Goal: Task Accomplishment & Management: Manage account settings

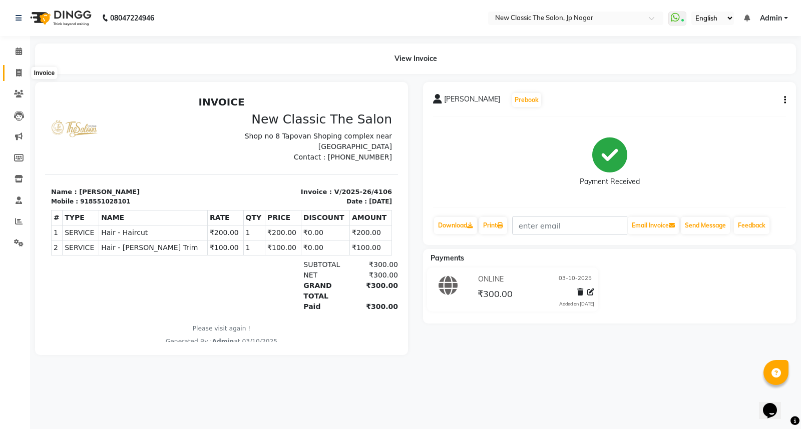
click at [18, 72] on icon at bounding box center [19, 73] width 6 height 8
select select "4678"
select select "service"
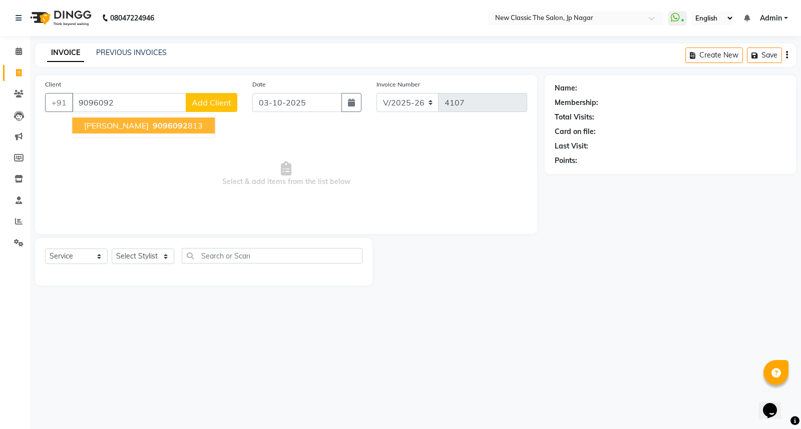
click at [149, 123] on span "[PERSON_NAME]" at bounding box center [116, 126] width 65 height 10
type input "9096092813"
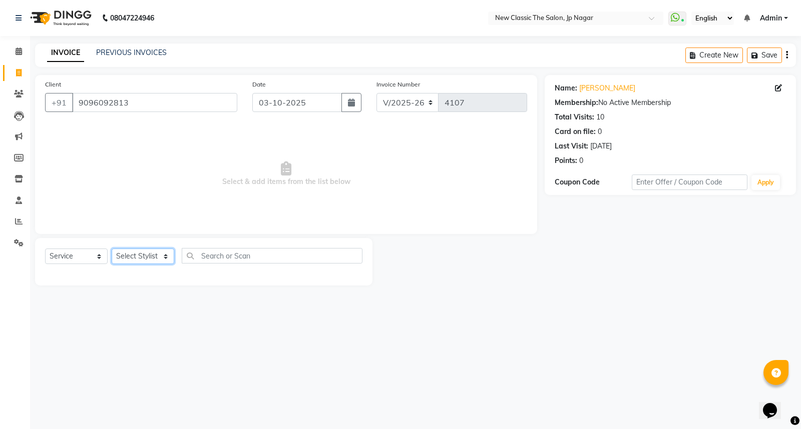
click at [134, 256] on select "Select Stylist Amit [PERSON_NAME] [PERSON_NAME] [PERSON_NAME] Manager [PERSON_N…" at bounding box center [143, 257] width 63 height 16
select select "27780"
click at [112, 249] on select "Select Stylist Amit [PERSON_NAME] [PERSON_NAME] [PERSON_NAME] Manager [PERSON_N…" at bounding box center [143, 257] width 63 height 16
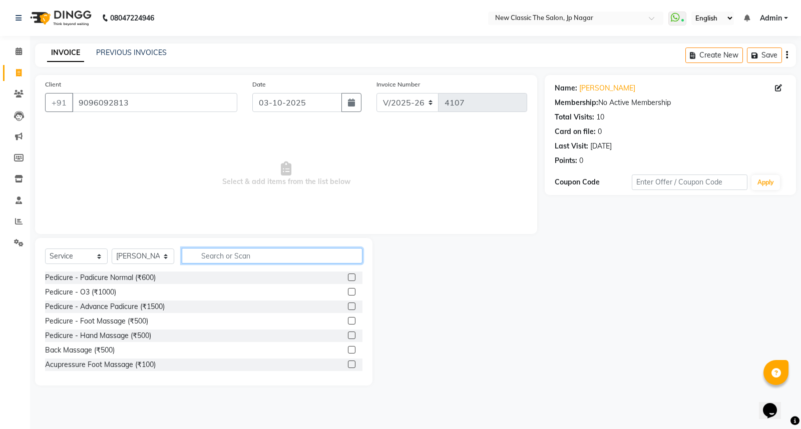
click at [252, 253] on input "text" at bounding box center [272, 256] width 181 height 16
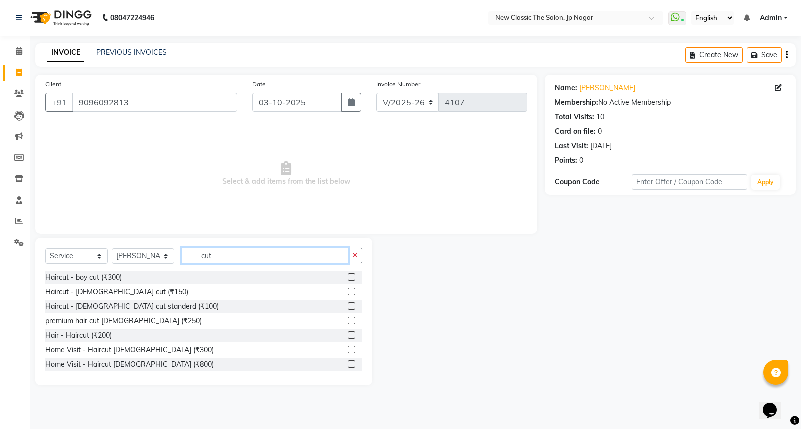
scroll to position [88, 0]
type input "cut"
click at [348, 337] on label at bounding box center [352, 335] width 8 height 8
click at [348, 337] on input "checkbox" at bounding box center [351, 335] width 7 height 7
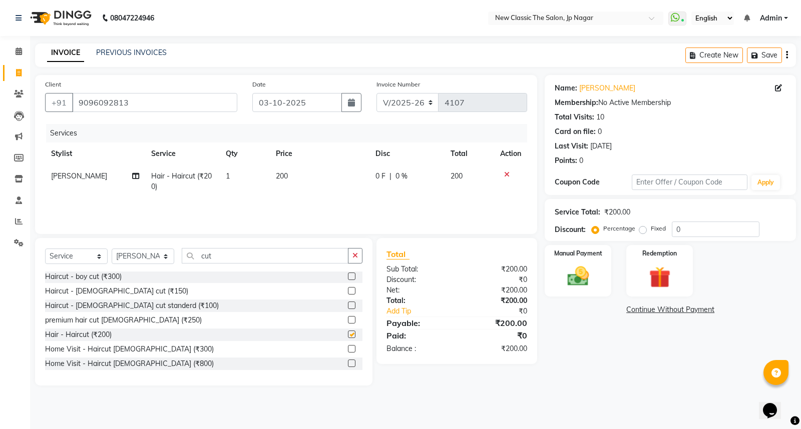
checkbox input "false"
click at [354, 254] on icon "button" at bounding box center [355, 255] width 6 height 7
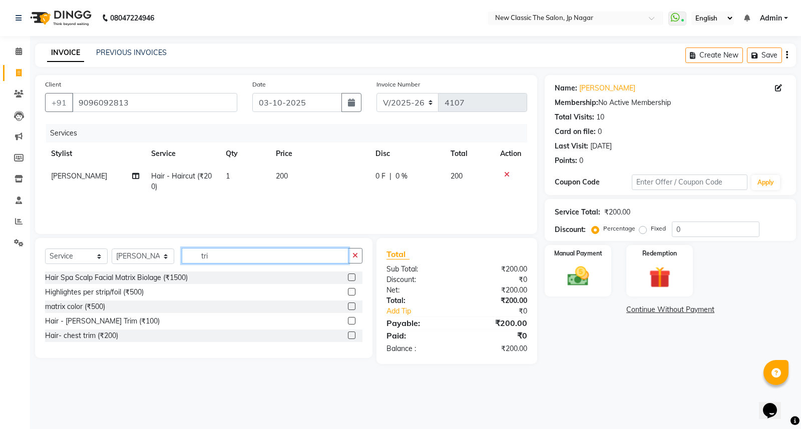
scroll to position [0, 0]
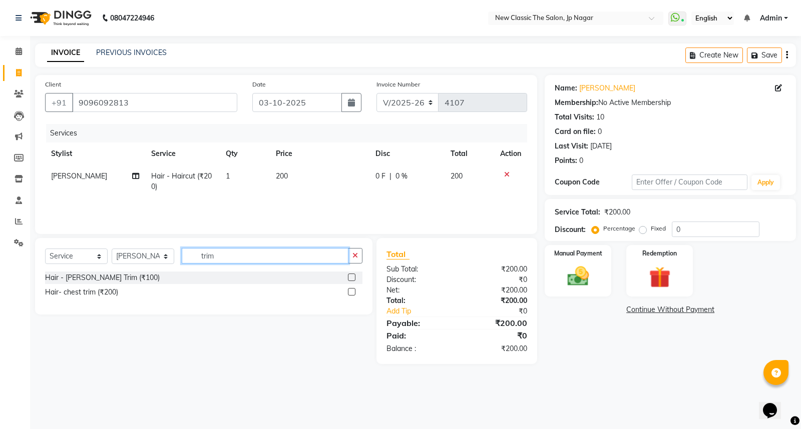
type input "trim"
click at [352, 276] on label at bounding box center [352, 278] width 8 height 8
click at [352, 276] on input "checkbox" at bounding box center [351, 278] width 7 height 7
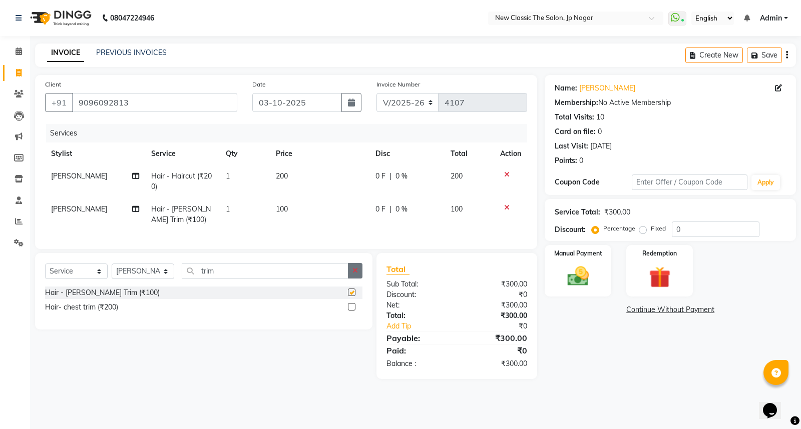
checkbox input "false"
click at [355, 274] on icon "button" at bounding box center [355, 270] width 6 height 7
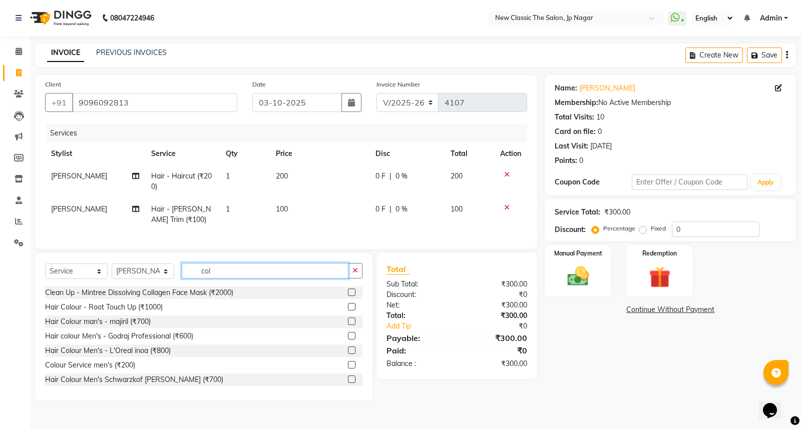
type input "col"
click at [348, 383] on label at bounding box center [352, 380] width 8 height 8
click at [348, 383] on input "checkbox" at bounding box center [351, 380] width 7 height 7
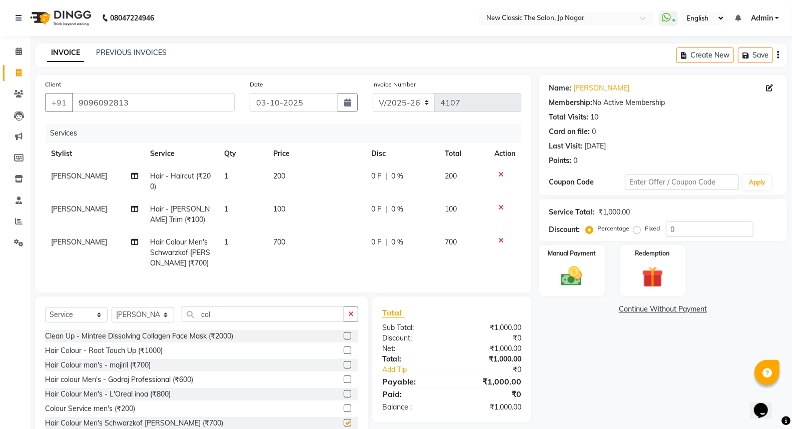
checkbox input "false"
click at [594, 88] on link "Prathamesh Medhekar" at bounding box center [601, 88] width 56 height 11
drag, startPoint x: 573, startPoint y: 265, endPoint x: 583, endPoint y: 292, distance: 28.3
click at [572, 267] on img at bounding box center [572, 277] width 36 height 26
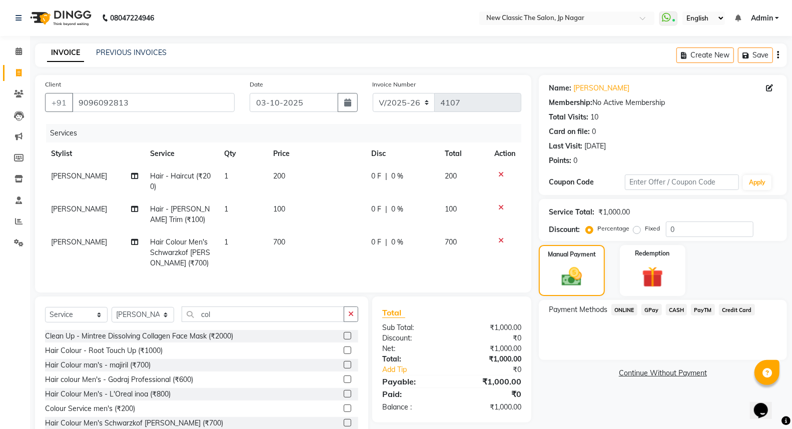
drag, startPoint x: 621, startPoint y: 312, endPoint x: 624, endPoint y: 321, distance: 10.0
click at [621, 313] on span "ONLINE" at bounding box center [624, 310] width 26 height 12
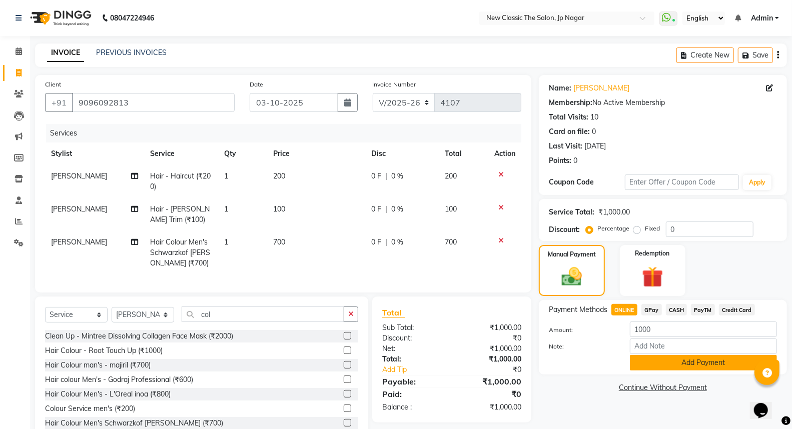
click at [666, 365] on button "Add Payment" at bounding box center [703, 363] width 147 height 16
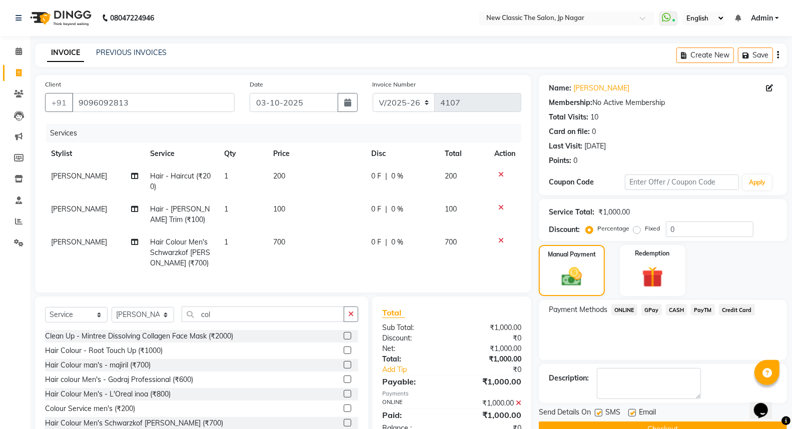
click at [669, 429] on button "Checkout" at bounding box center [663, 430] width 248 height 16
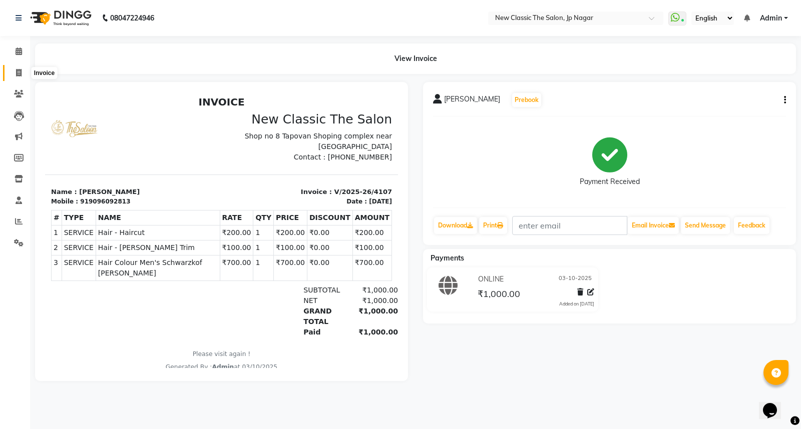
click at [16, 76] on span at bounding box center [19, 74] width 18 height 12
select select "service"
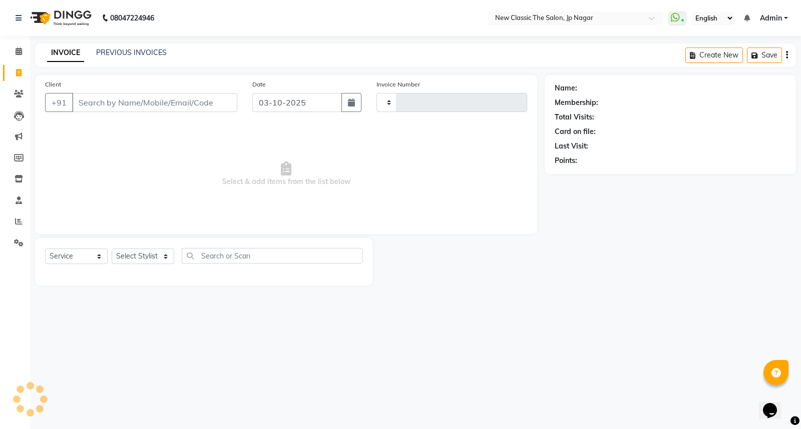
type input "4108"
select select "4678"
click at [165, 102] on input "Client" at bounding box center [154, 102] width 165 height 19
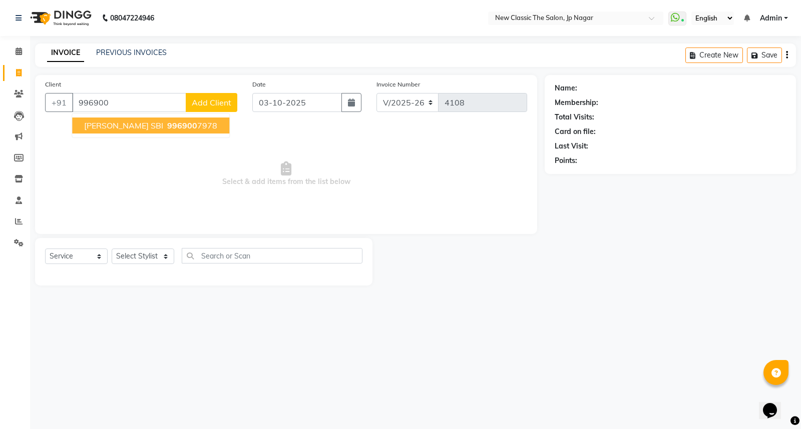
click at [108, 130] on span "Manoj Kumar SBI" at bounding box center [123, 126] width 79 height 10
type input "9969007978"
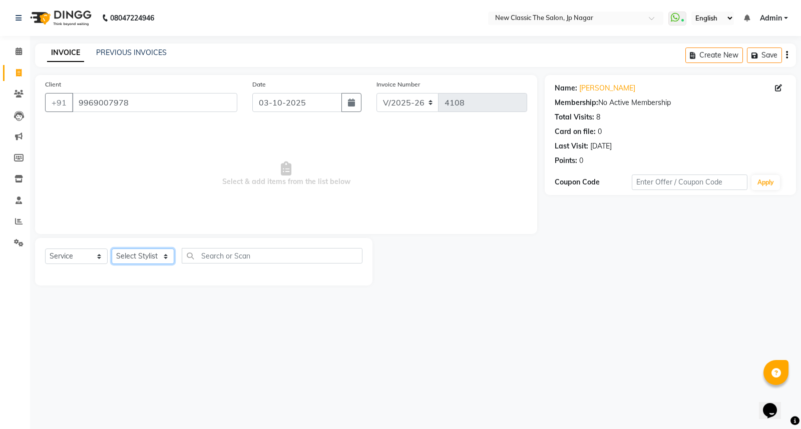
click at [121, 254] on select "Select Stylist Amit [PERSON_NAME] [PERSON_NAME] [PERSON_NAME] Manager [PERSON_N…" at bounding box center [143, 257] width 63 height 16
select select "27632"
click at [112, 249] on select "Select Stylist Amit [PERSON_NAME] [PERSON_NAME] [PERSON_NAME] Manager [PERSON_N…" at bounding box center [143, 257] width 63 height 16
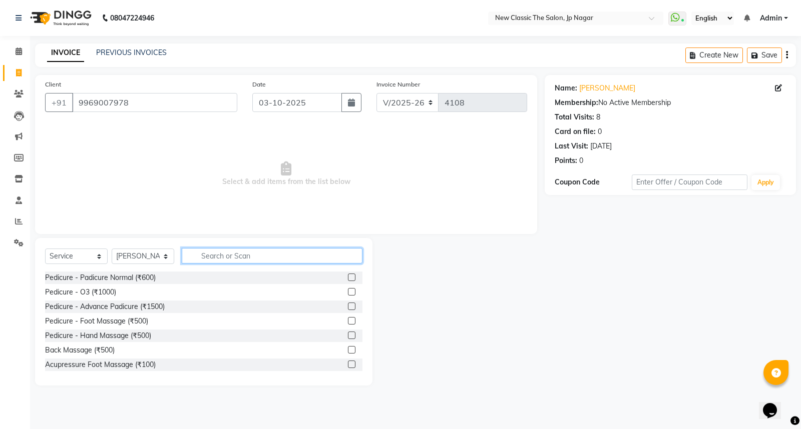
click at [222, 257] on input "text" at bounding box center [272, 256] width 181 height 16
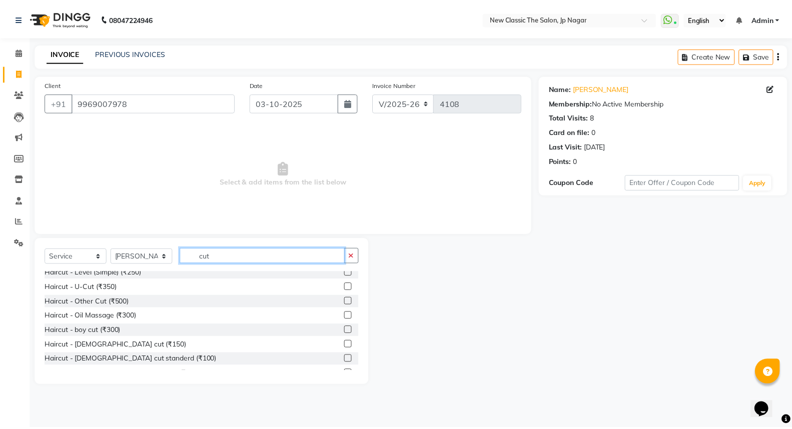
scroll to position [88, 0]
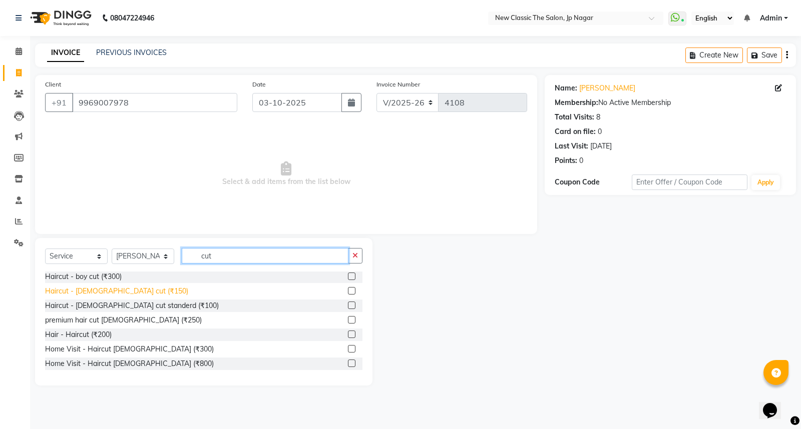
type input "cut"
click at [121, 294] on div "Haircut - [DEMOGRAPHIC_DATA] cut (₹150)" at bounding box center [116, 291] width 143 height 11
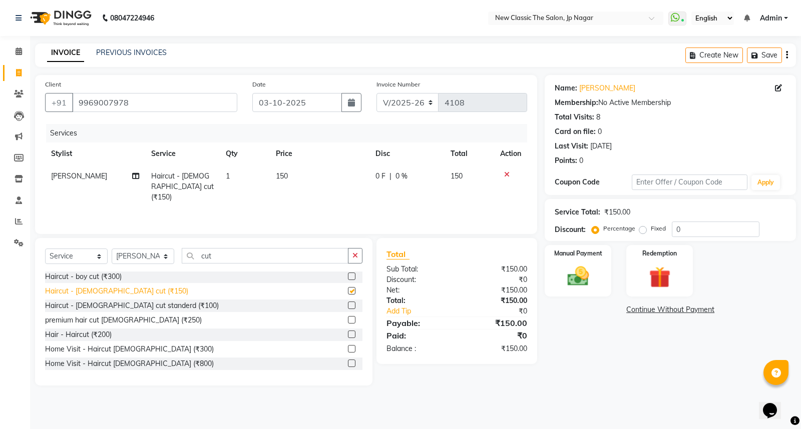
checkbox input "false"
click at [567, 278] on img at bounding box center [578, 277] width 36 height 26
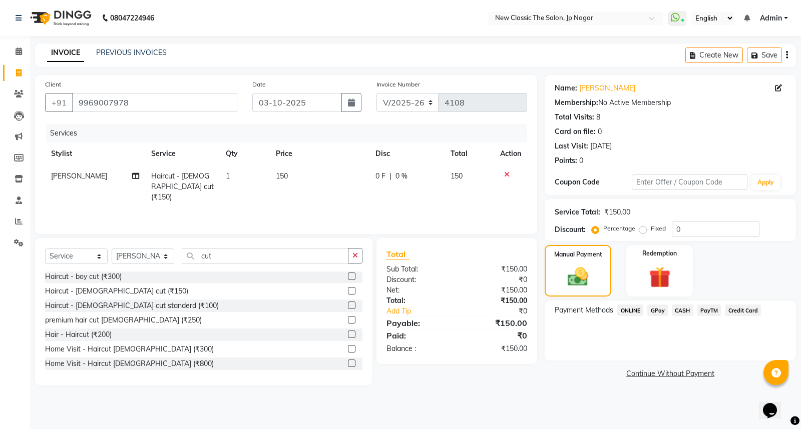
click at [623, 306] on span "ONLINE" at bounding box center [630, 311] width 26 height 12
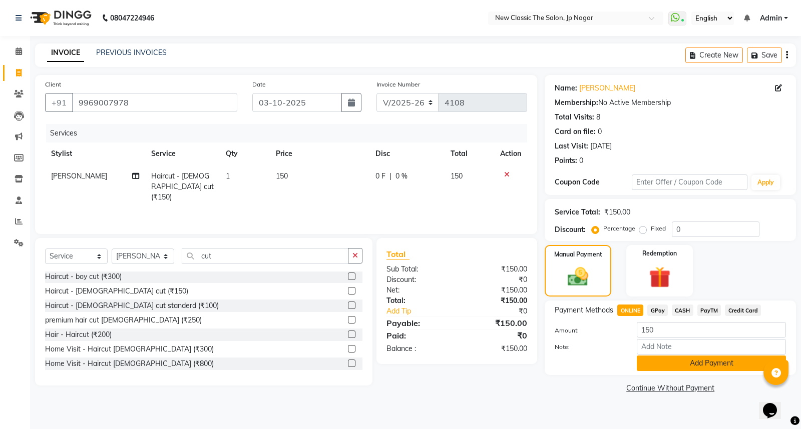
click at [641, 360] on button "Add Payment" at bounding box center [710, 364] width 149 height 16
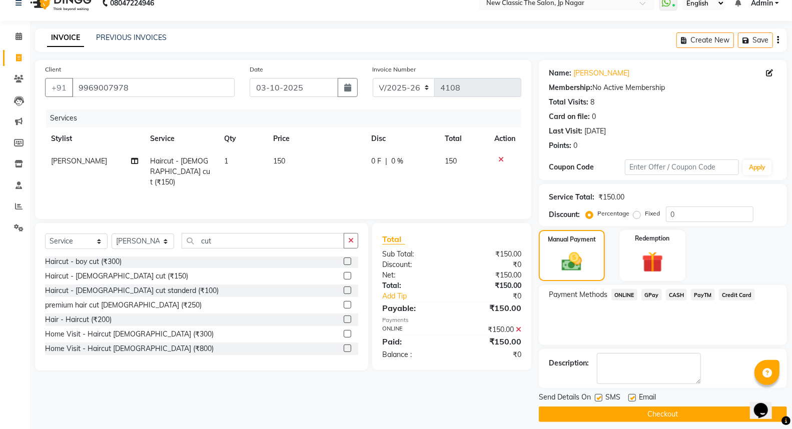
scroll to position [23, 0]
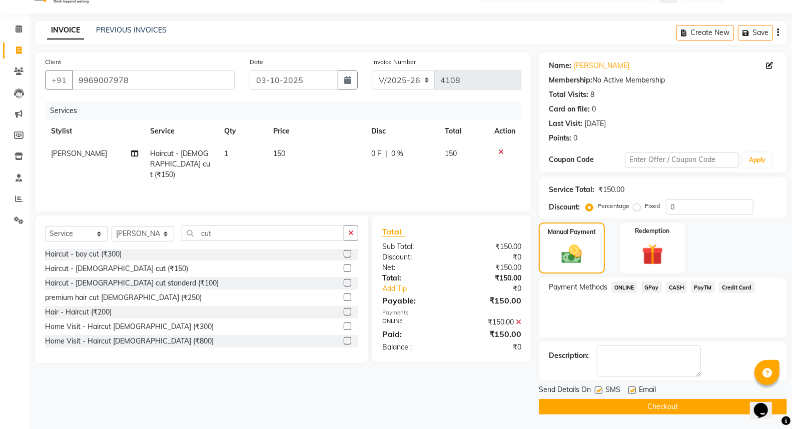
click at [615, 406] on button "Checkout" at bounding box center [663, 407] width 248 height 16
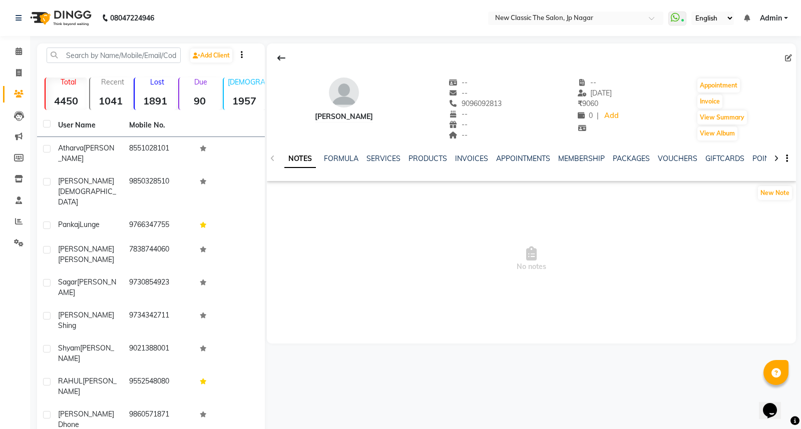
click at [577, 154] on div "MEMBERSHIP" at bounding box center [581, 159] width 47 height 11
click at [577, 157] on link "MEMBERSHIP" at bounding box center [581, 158] width 47 height 9
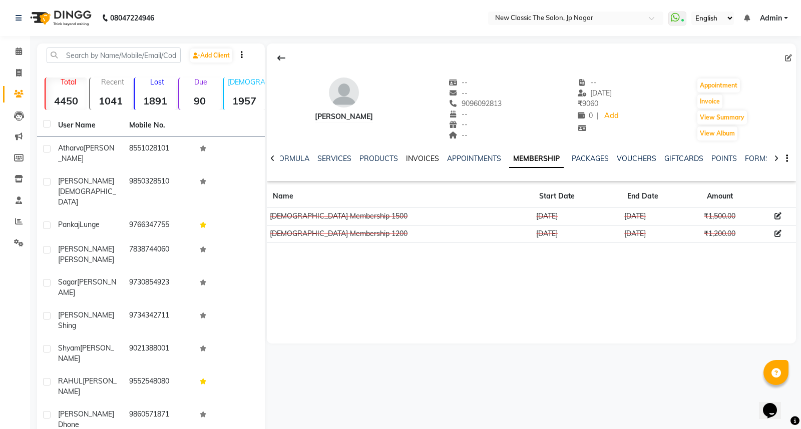
drag, startPoint x: 429, startPoint y: 158, endPoint x: 428, endPoint y: 163, distance: 5.6
click at [429, 158] on link "INVOICES" at bounding box center [422, 158] width 33 height 9
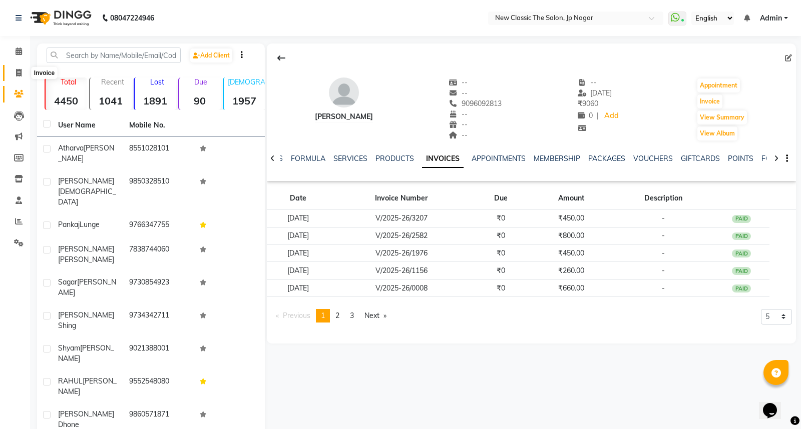
click at [17, 69] on icon at bounding box center [19, 73] width 6 height 8
select select "service"
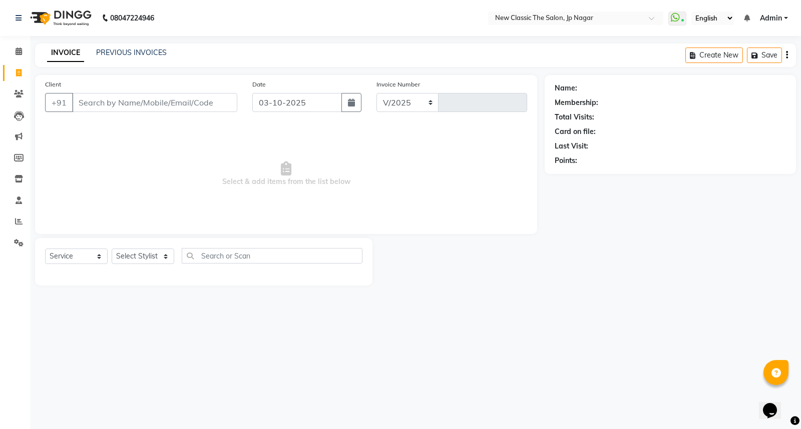
select select "4678"
type input "4109"
click at [21, 51] on icon at bounding box center [19, 52] width 7 height 8
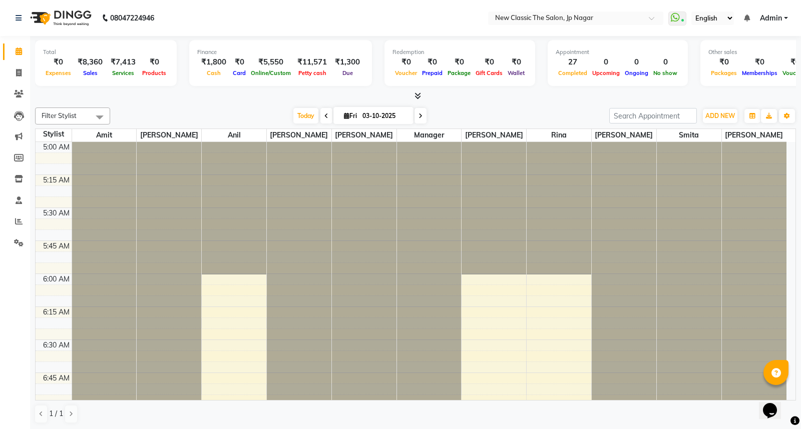
scroll to position [133, 0]
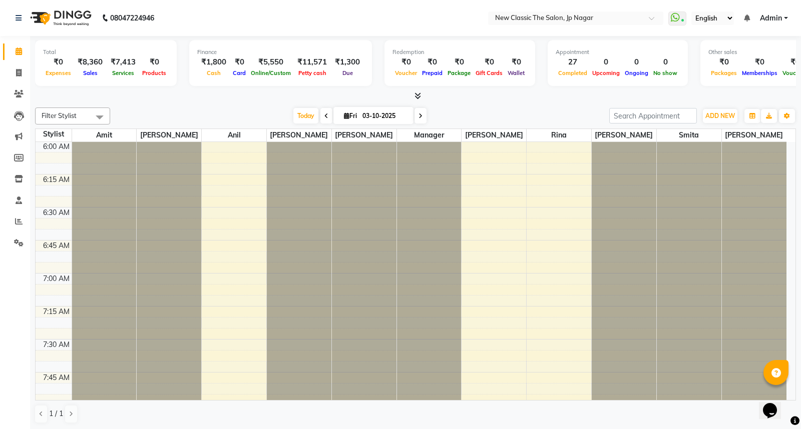
click at [324, 118] on icon at bounding box center [326, 116] width 4 height 6
type input "02-10-2025"
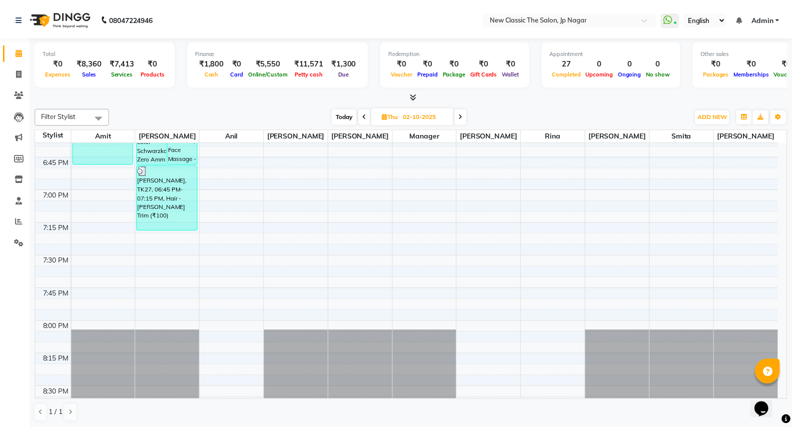
scroll to position [1775, 0]
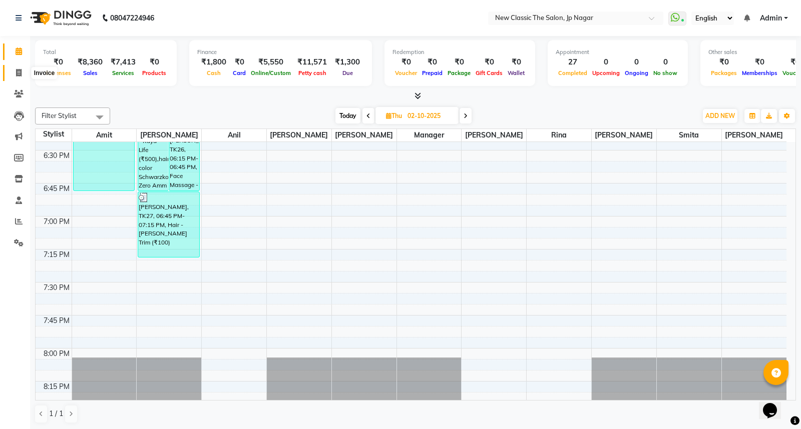
click at [16, 73] on icon at bounding box center [19, 73] width 6 height 8
select select "4678"
select select "service"
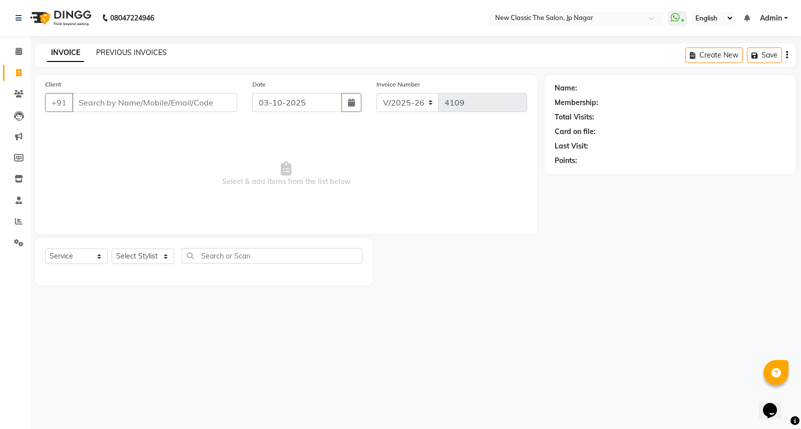
click at [155, 57] on div "PREVIOUS INVOICES" at bounding box center [131, 53] width 71 height 11
click at [152, 53] on link "PREVIOUS INVOICES" at bounding box center [131, 52] width 71 height 9
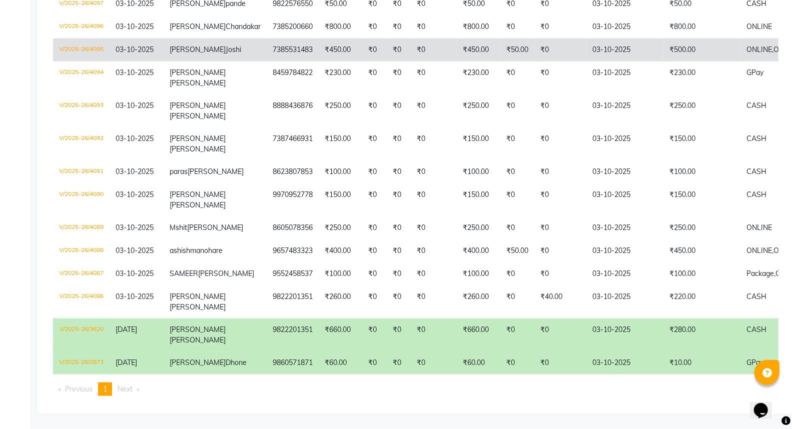
scroll to position [564, 0]
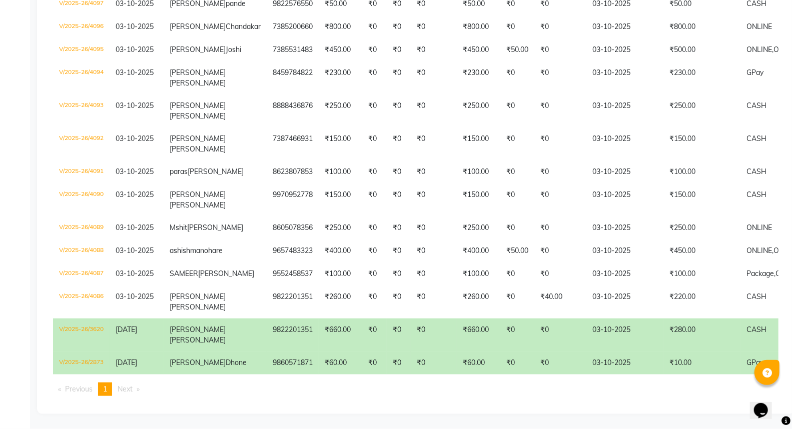
click at [128, 387] on span "Next page" at bounding box center [125, 389] width 15 height 9
click at [77, 389] on span "Previous page" at bounding box center [79, 389] width 28 height 9
click at [76, 389] on span "Previous page" at bounding box center [79, 389] width 28 height 9
click at [119, 390] on span "Next page" at bounding box center [125, 389] width 15 height 9
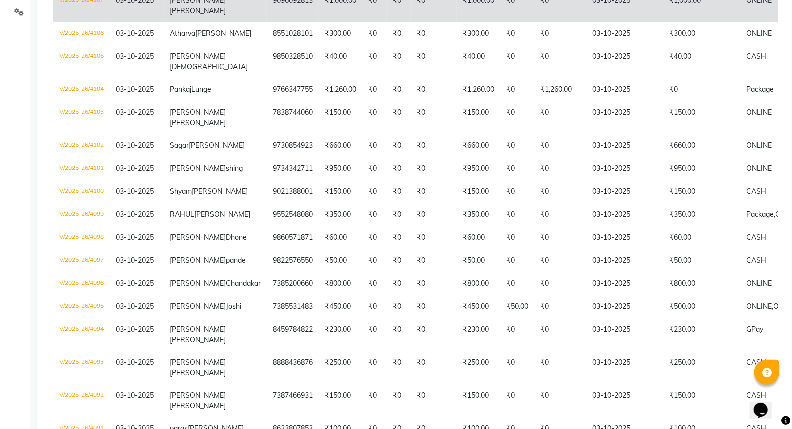
scroll to position [0, 0]
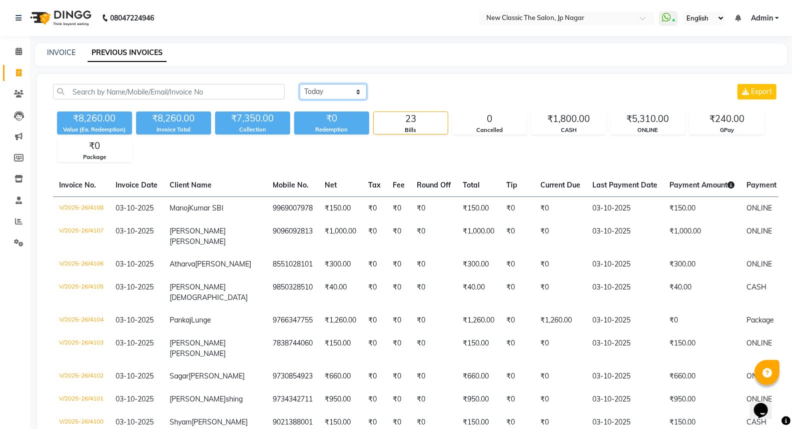
click at [315, 94] on select "[DATE] [DATE] Custom Range" at bounding box center [333, 92] width 67 height 16
select select "[DATE]"
click at [300, 84] on select "[DATE] [DATE] Custom Range" at bounding box center [333, 92] width 67 height 16
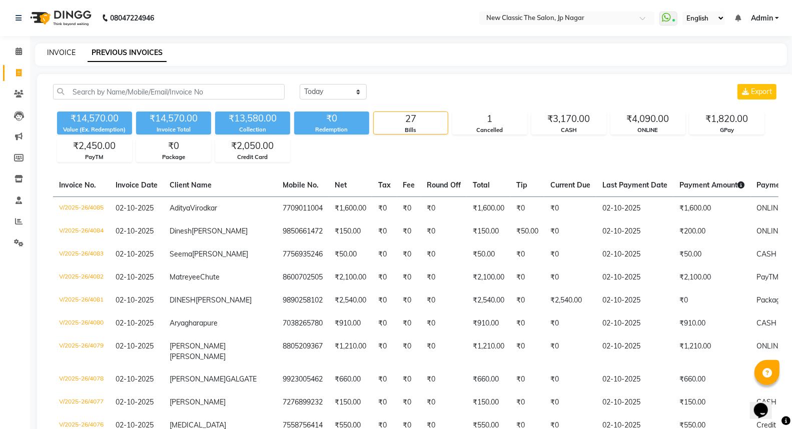
click at [58, 53] on link "INVOICE" at bounding box center [61, 52] width 29 height 9
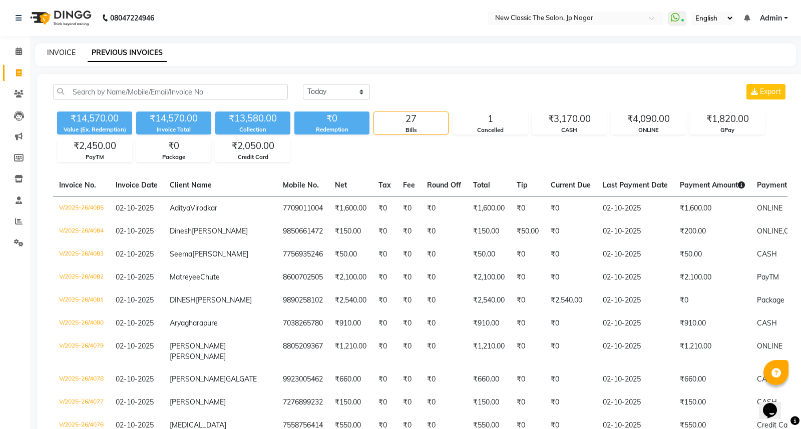
select select "4678"
select select "service"
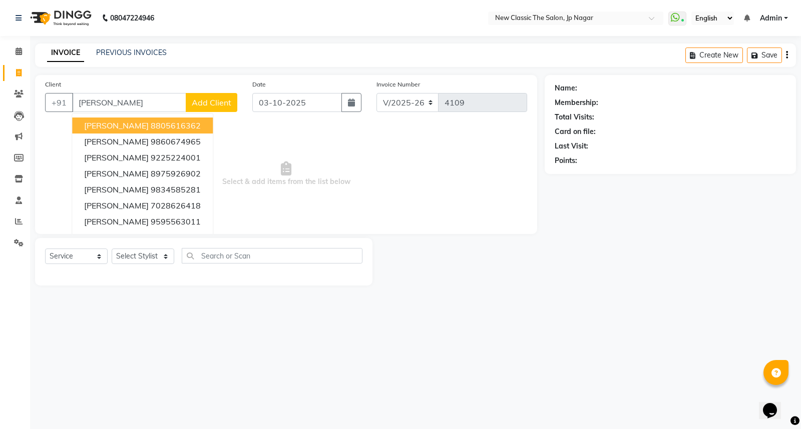
click at [187, 128] on ngb-highlight "8805616362" at bounding box center [176, 126] width 50 height 10
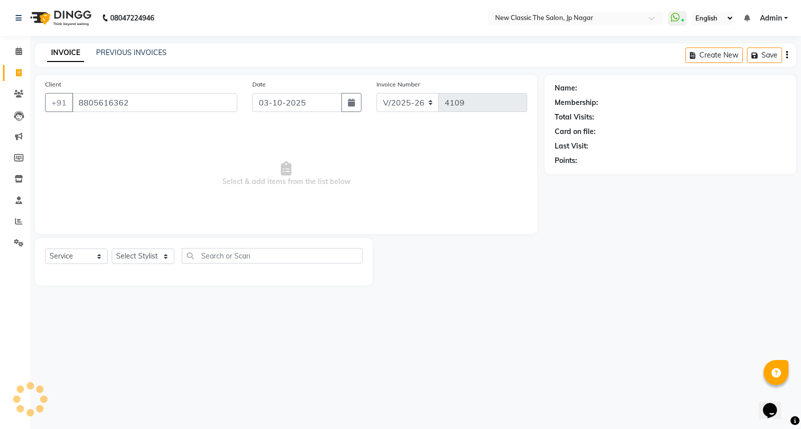
type input "8805616362"
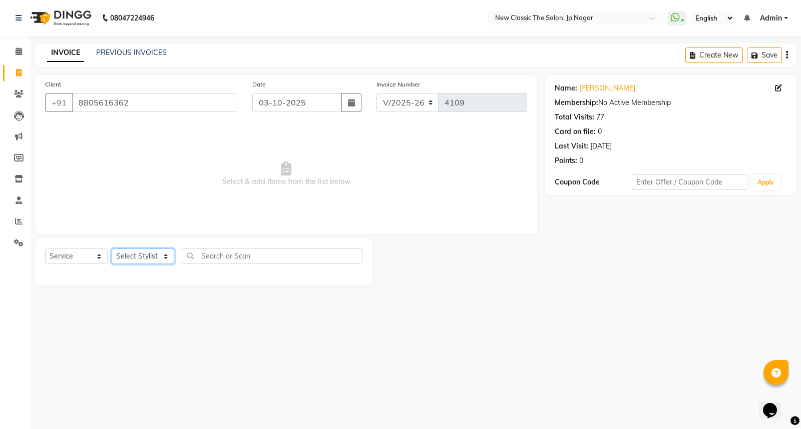
click at [154, 258] on select "Select Stylist Amit [PERSON_NAME] [PERSON_NAME] [PERSON_NAME] Manager [PERSON_N…" at bounding box center [143, 257] width 63 height 16
select select "27781"
click at [112, 249] on select "Select Stylist Amit [PERSON_NAME] [PERSON_NAME] [PERSON_NAME] Manager [PERSON_N…" at bounding box center [143, 257] width 63 height 16
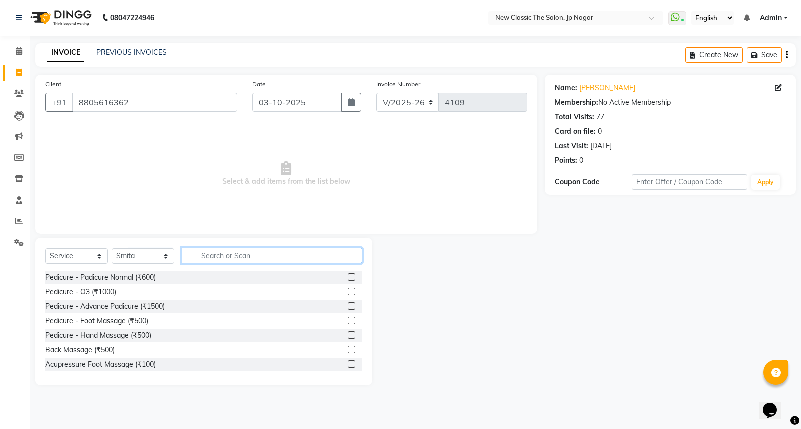
click at [217, 254] on input "text" at bounding box center [272, 256] width 181 height 16
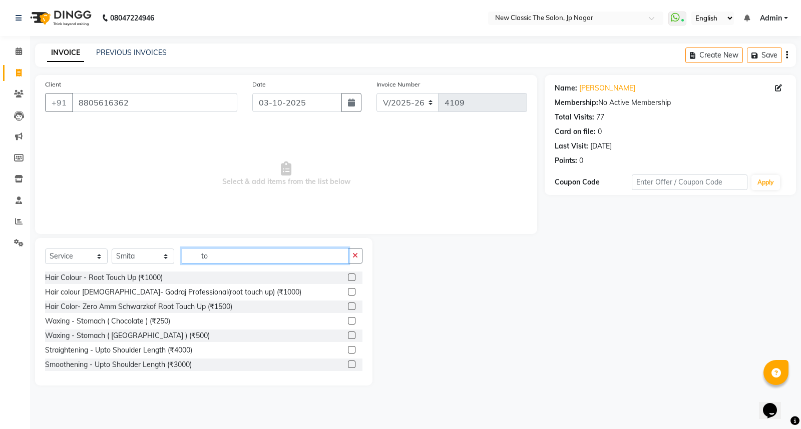
type input "to"
click at [348, 308] on label at bounding box center [352, 307] width 8 height 8
click at [348, 308] on input "checkbox" at bounding box center [351, 307] width 7 height 7
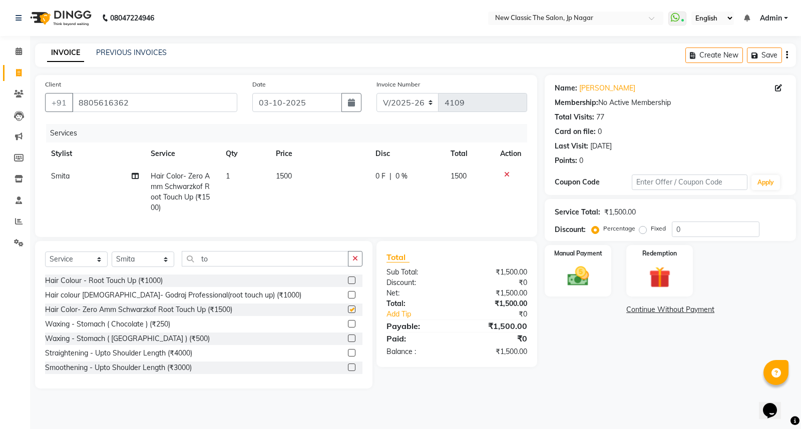
checkbox input "false"
click at [283, 178] on span "1500" at bounding box center [284, 176] width 16 height 9
select select "27781"
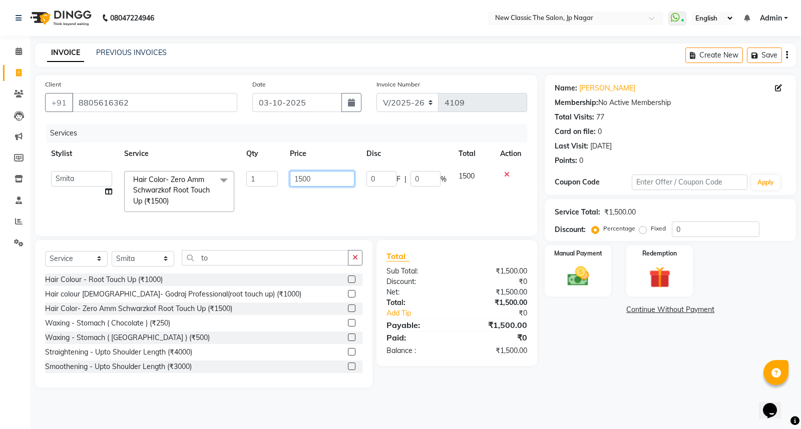
click at [303, 178] on input "1500" at bounding box center [322, 179] width 65 height 16
type input "1200"
click at [381, 216] on td "0 F | 0 %" at bounding box center [406, 191] width 92 height 53
select select "27781"
click at [346, 102] on button "button" at bounding box center [351, 102] width 20 height 19
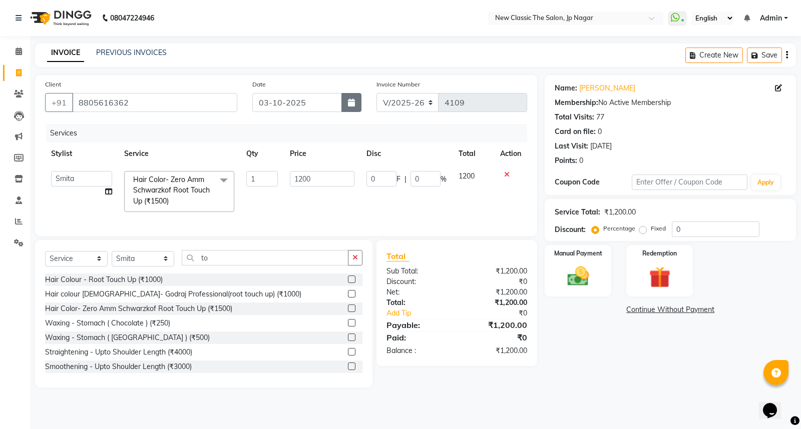
select select "10"
select select "2025"
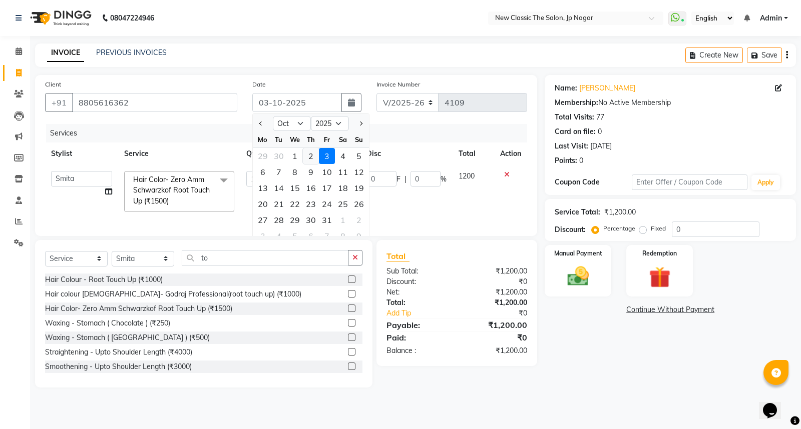
click at [316, 157] on div "2" at bounding box center [311, 156] width 16 height 16
type input "02-10-2025"
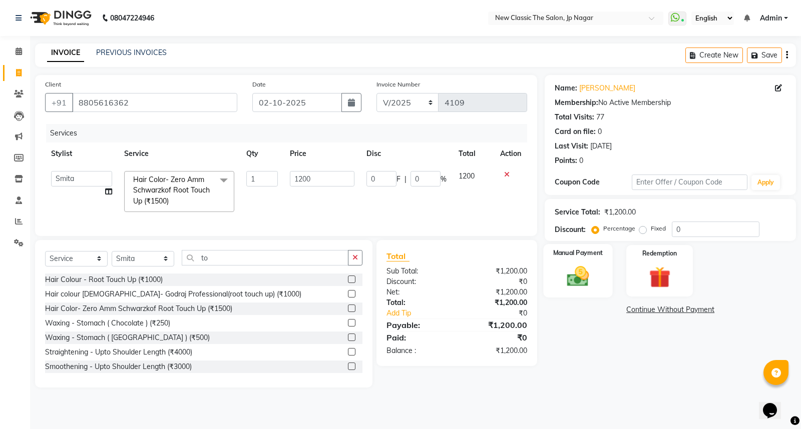
click at [578, 279] on img at bounding box center [578, 277] width 36 height 26
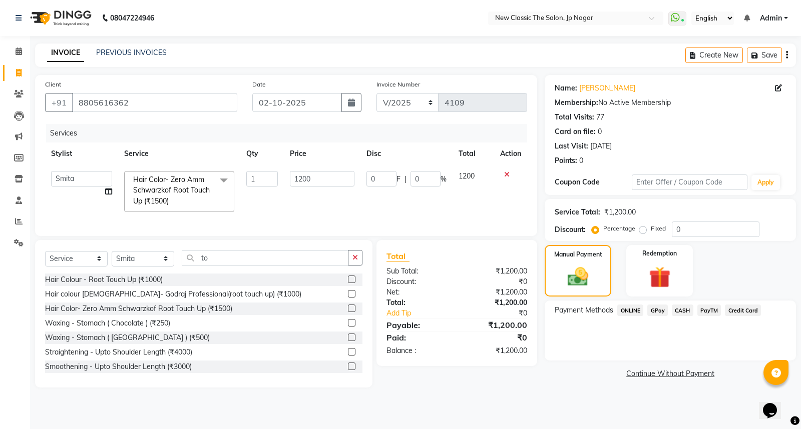
drag, startPoint x: 677, startPoint y: 309, endPoint x: 678, endPoint y: 314, distance: 5.0
click at [678, 309] on span "CASH" at bounding box center [682, 311] width 22 height 12
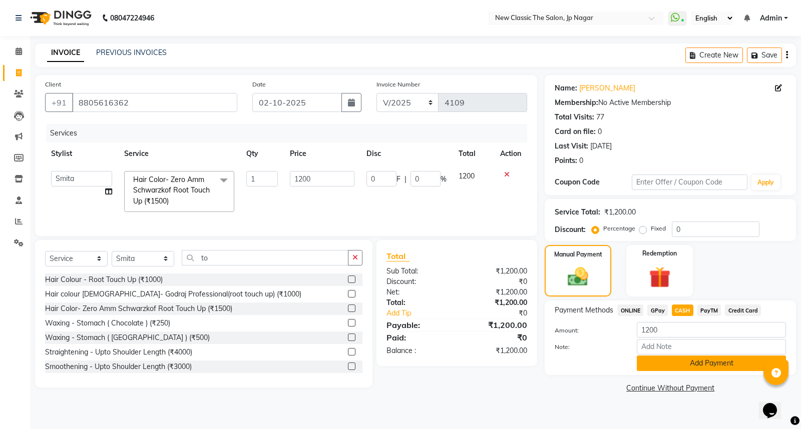
click at [686, 364] on button "Add Payment" at bounding box center [710, 364] width 149 height 16
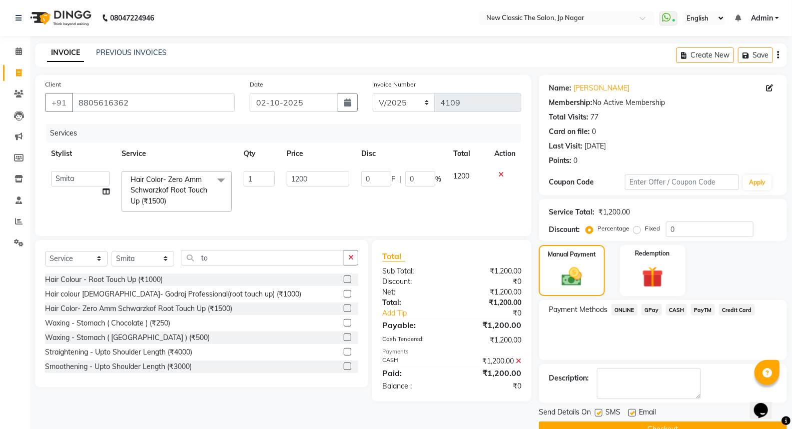
scroll to position [23, 0]
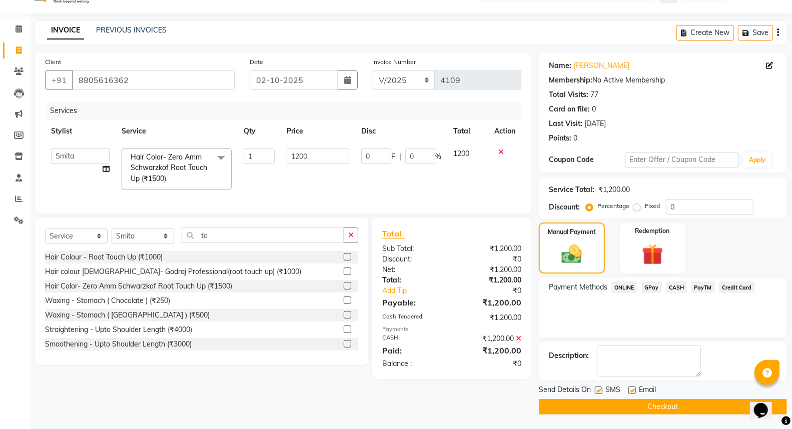
click at [641, 412] on button "Checkout" at bounding box center [663, 407] width 248 height 16
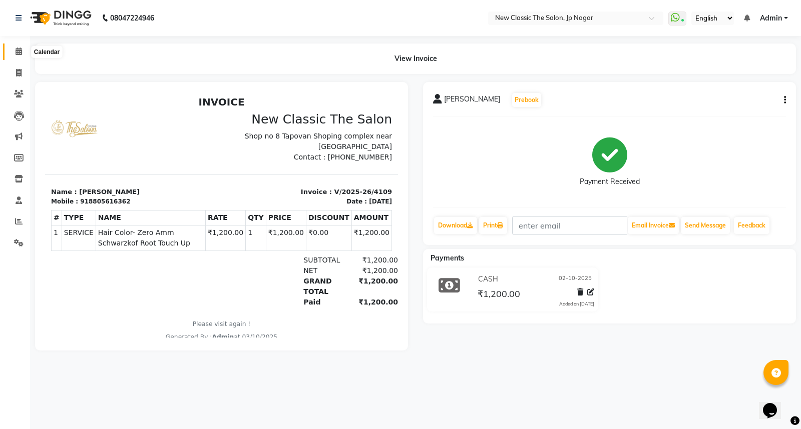
click at [17, 52] on icon at bounding box center [19, 52] width 7 height 8
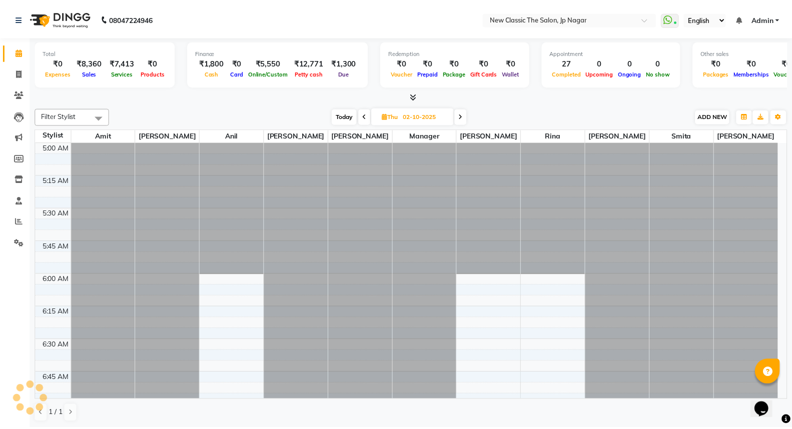
scroll to position [133, 0]
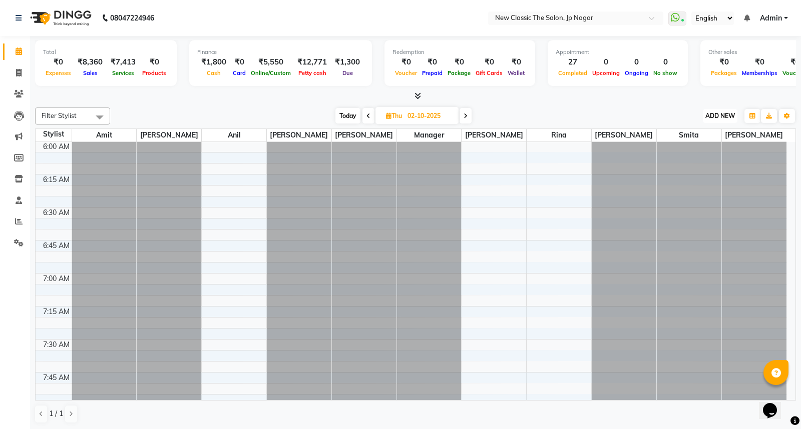
click at [723, 114] on span "ADD NEW" at bounding box center [720, 116] width 30 height 8
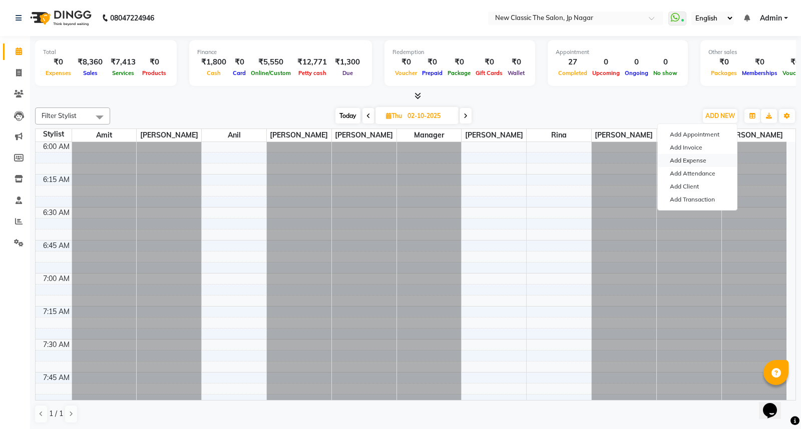
click at [696, 163] on link "Add Expense" at bounding box center [696, 160] width 79 height 13
select select "1"
select select "3512"
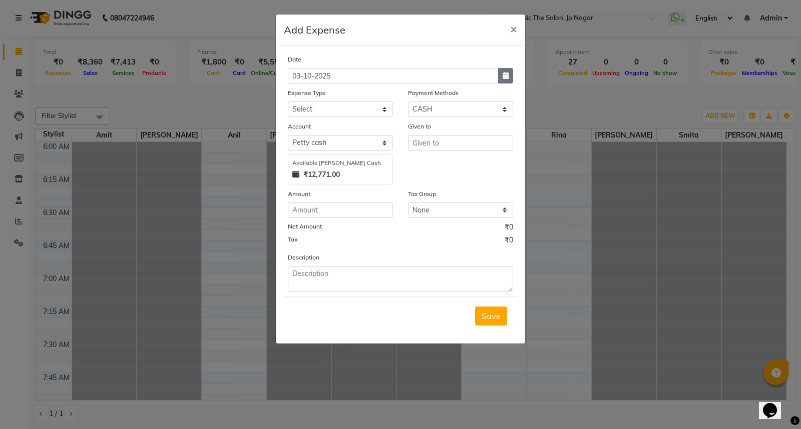
click at [504, 76] on icon "button" at bounding box center [505, 75] width 6 height 7
select select "10"
select select "2025"
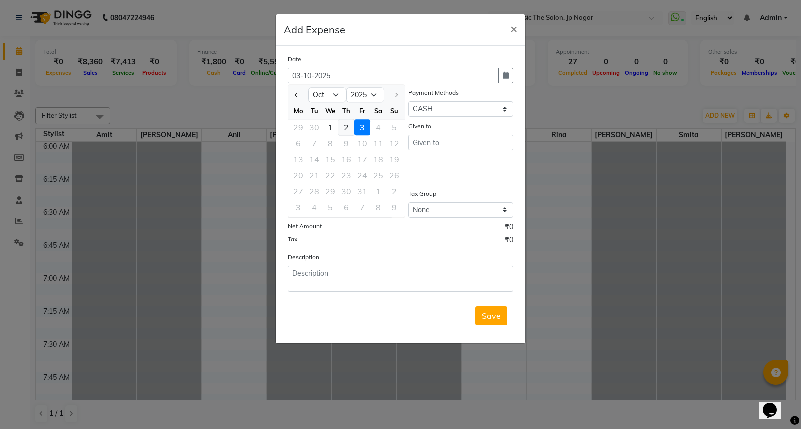
click at [341, 127] on div "2" at bounding box center [346, 128] width 16 height 16
type input "02-10-2025"
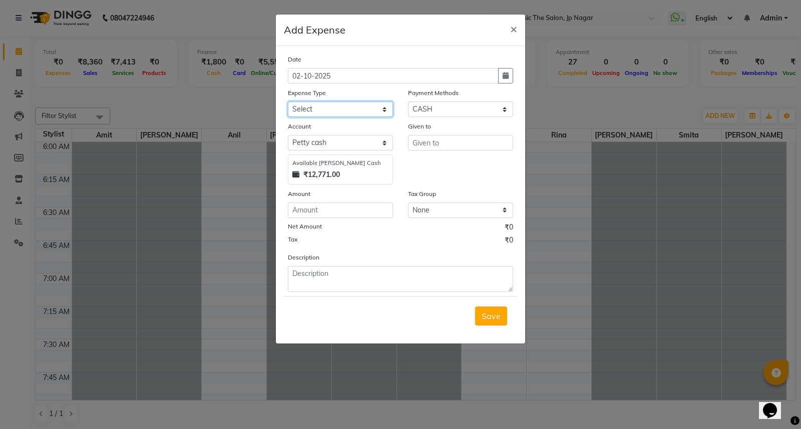
click at [349, 109] on select "Select Advance Salary Bank charges Car maintenance Cash transfer to bank Cash t…" at bounding box center [340, 110] width 105 height 16
select select "9"
click at [288, 102] on select "Select Advance Salary Bank charges Car maintenance Cash transfer to bank Cash t…" at bounding box center [340, 110] width 105 height 16
click at [444, 143] on input "text" at bounding box center [460, 143] width 105 height 16
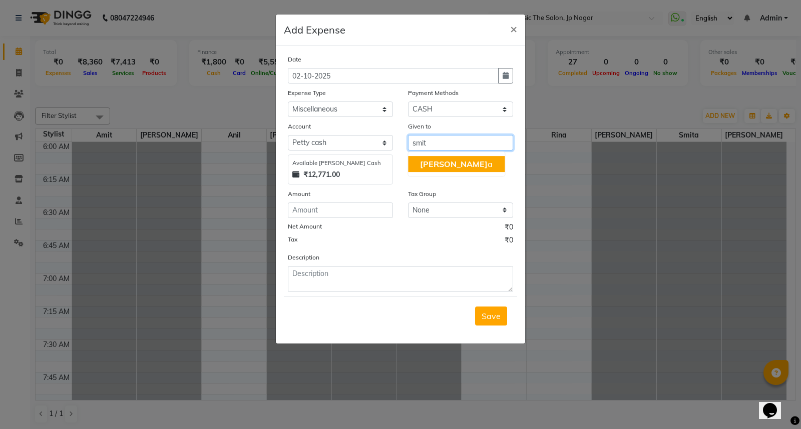
click at [454, 168] on button "[PERSON_NAME] a" at bounding box center [456, 164] width 97 height 16
type input "Smita"
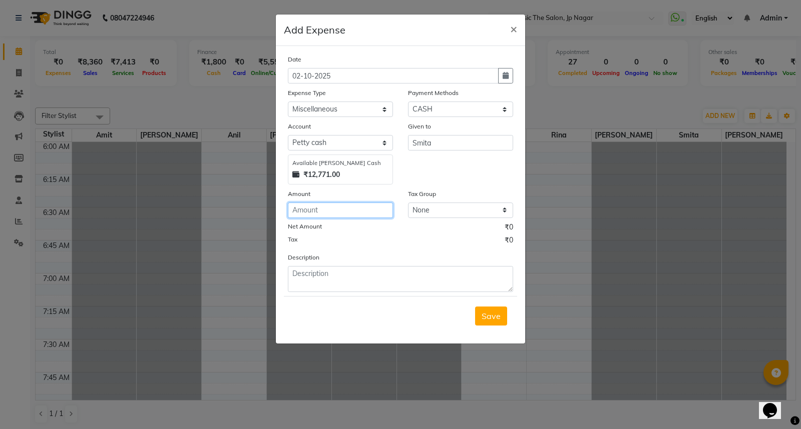
click at [379, 216] on input "number" at bounding box center [340, 211] width 105 height 16
type input "480"
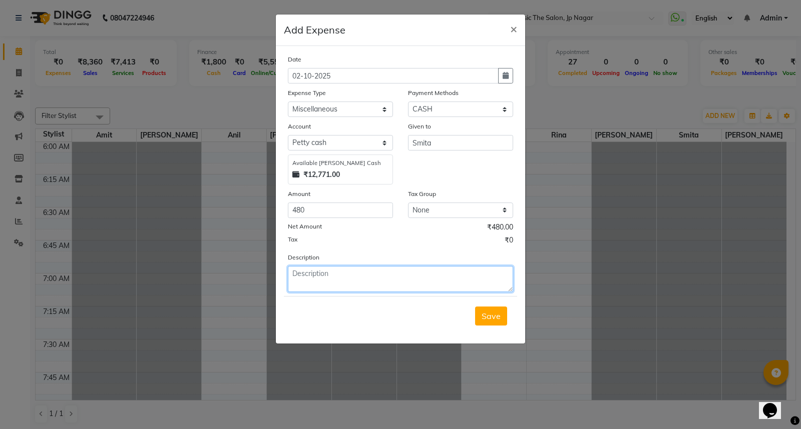
click at [403, 280] on textarea at bounding box center [400, 279] width 225 height 26
type textarea "pooja"
click at [489, 319] on span "Save" at bounding box center [490, 316] width 19 height 10
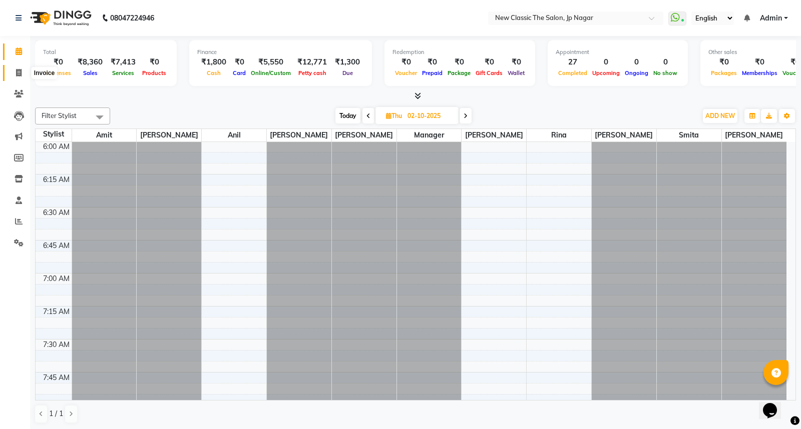
click at [16, 70] on icon at bounding box center [19, 73] width 6 height 8
select select "4678"
select select "service"
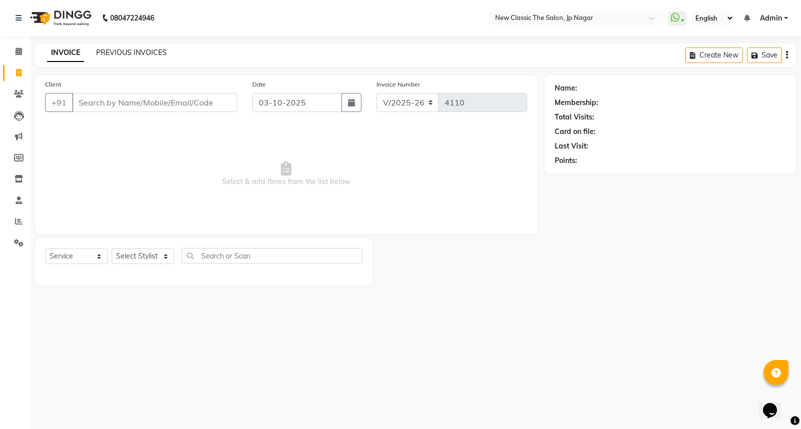
click at [121, 53] on link "PREVIOUS INVOICES" at bounding box center [131, 52] width 71 height 9
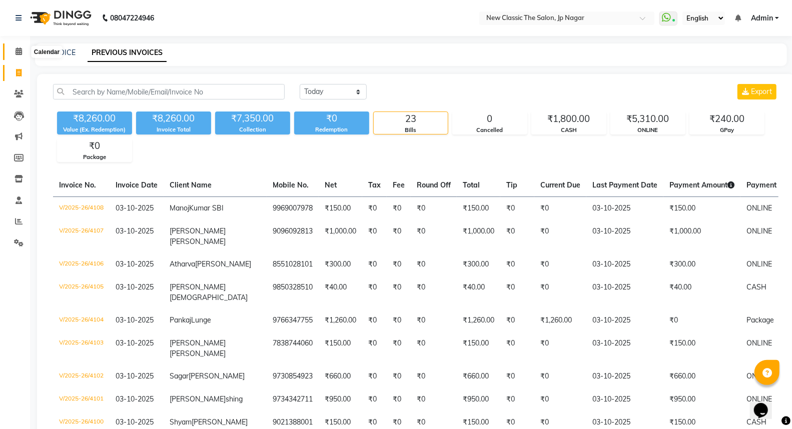
click at [19, 52] on icon at bounding box center [19, 52] width 7 height 8
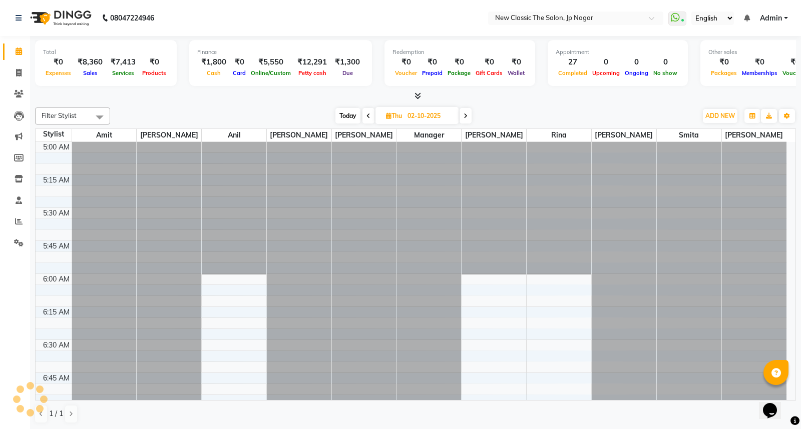
scroll to position [133, 0]
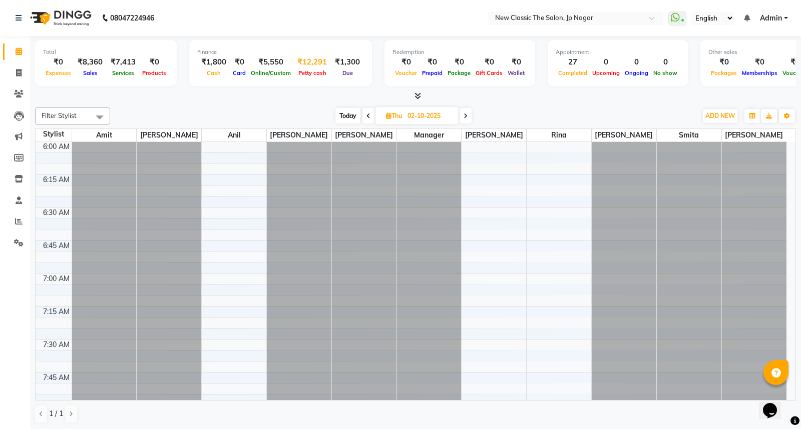
click at [309, 74] on span "Petty cash" at bounding box center [312, 73] width 33 height 7
select select "3512"
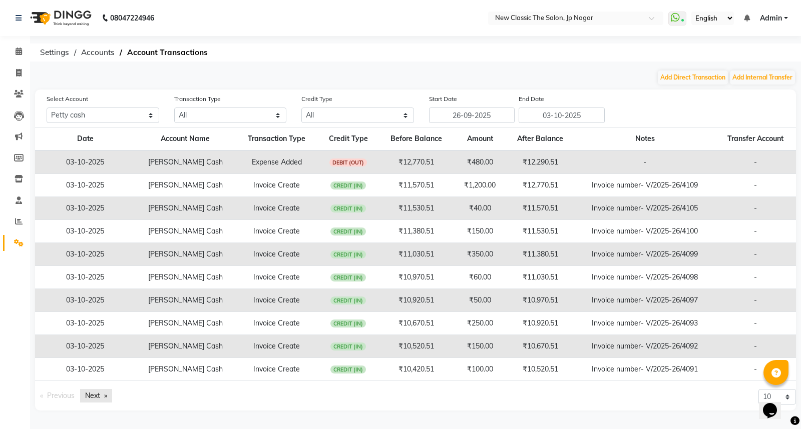
click at [99, 398] on link "Next page" at bounding box center [96, 396] width 32 height 14
click at [97, 394] on link "Next page" at bounding box center [96, 396] width 32 height 14
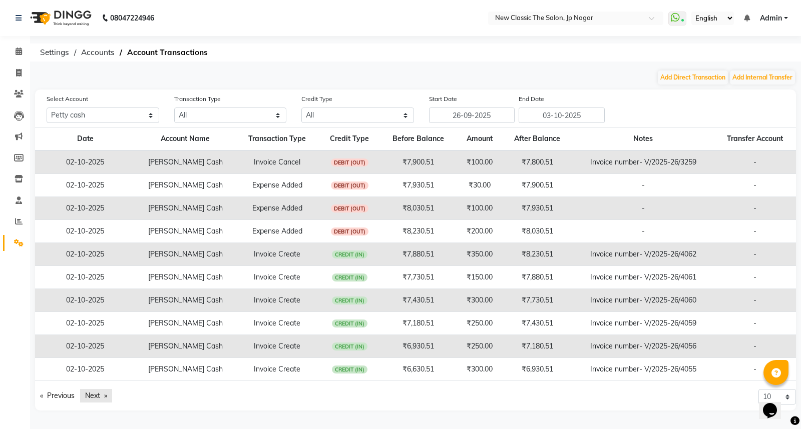
click at [94, 394] on link "Next page" at bounding box center [96, 396] width 32 height 14
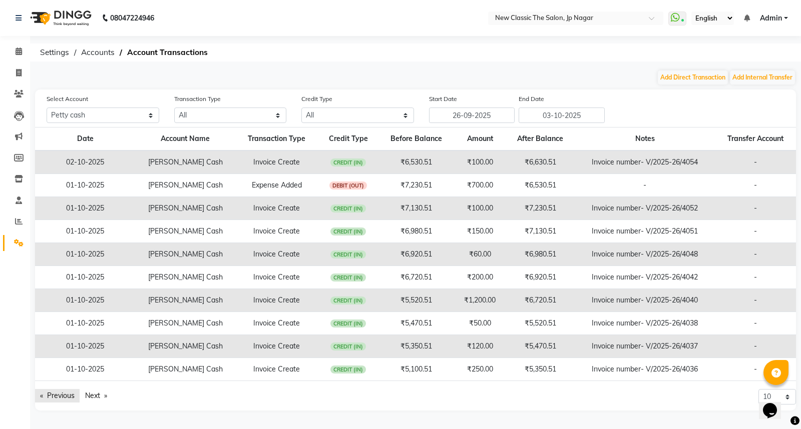
click at [66, 396] on link "Previous page" at bounding box center [57, 396] width 45 height 14
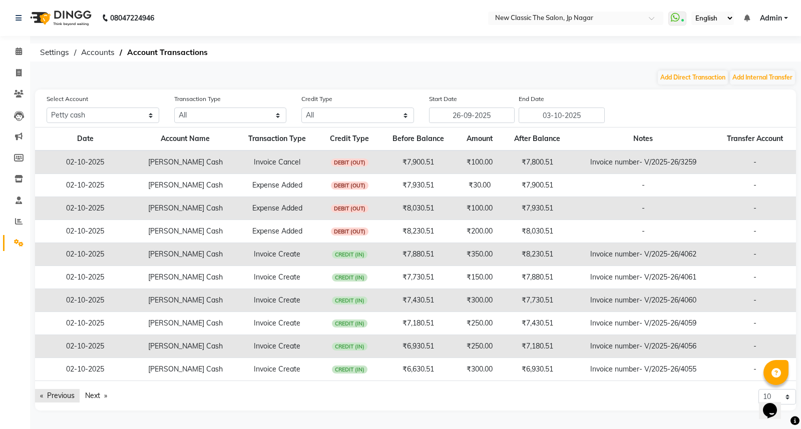
click at [66, 396] on link "Previous page" at bounding box center [57, 396] width 45 height 14
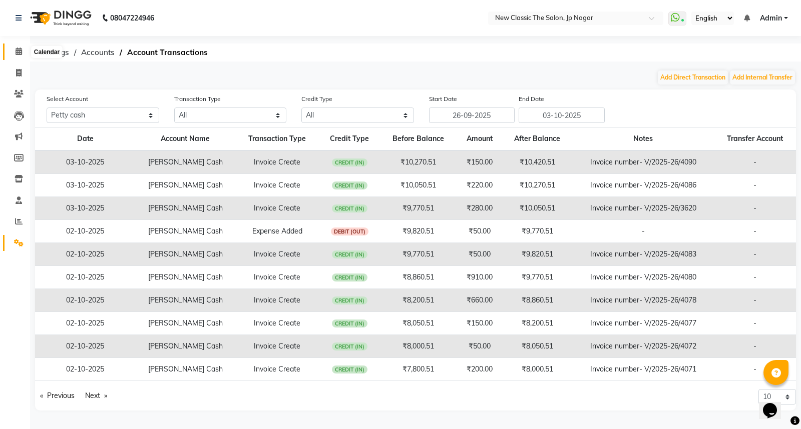
click at [17, 52] on icon at bounding box center [19, 52] width 7 height 8
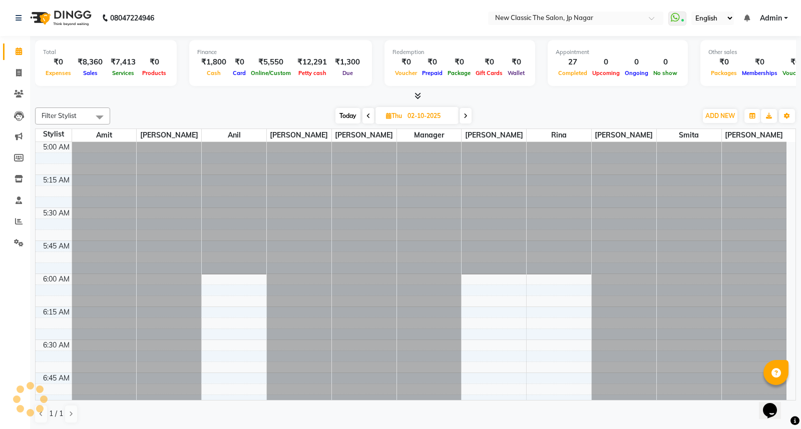
scroll to position [1978, 0]
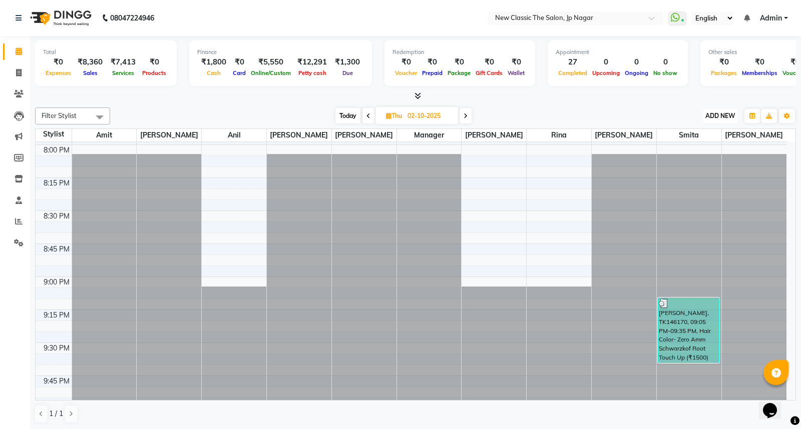
click at [714, 117] on span "ADD NEW" at bounding box center [720, 116] width 30 height 8
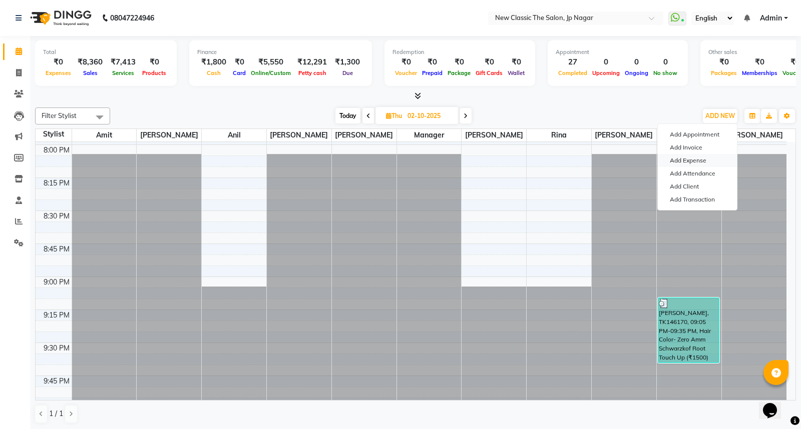
click at [694, 161] on link "Add Expense" at bounding box center [696, 160] width 79 height 13
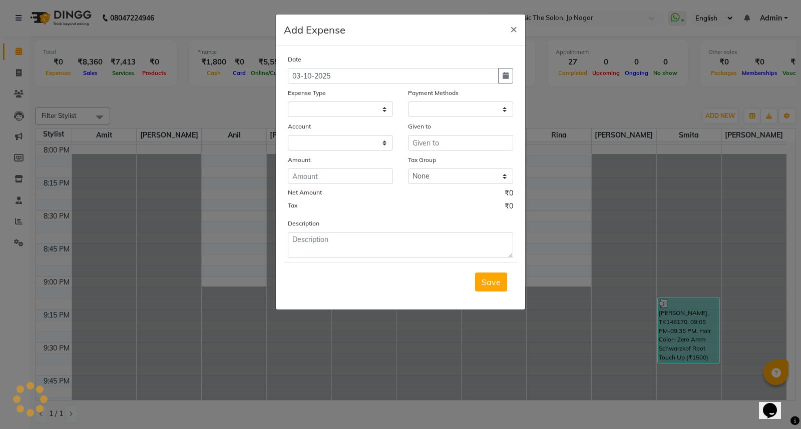
select select
select select "1"
select select "3512"
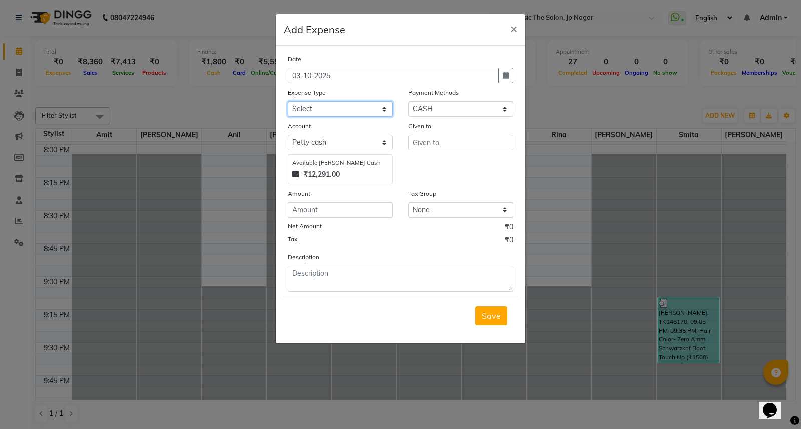
click at [343, 111] on select "Select Advance Salary Bank charges Car maintenance Cash transfer to bank Cash t…" at bounding box center [340, 110] width 105 height 16
select select "10"
click at [288, 102] on select "Select Advance Salary Bank charges Car maintenance Cash transfer to bank Cash t…" at bounding box center [340, 110] width 105 height 16
click at [448, 143] on input "text" at bounding box center [460, 143] width 105 height 16
type input "ragtate"
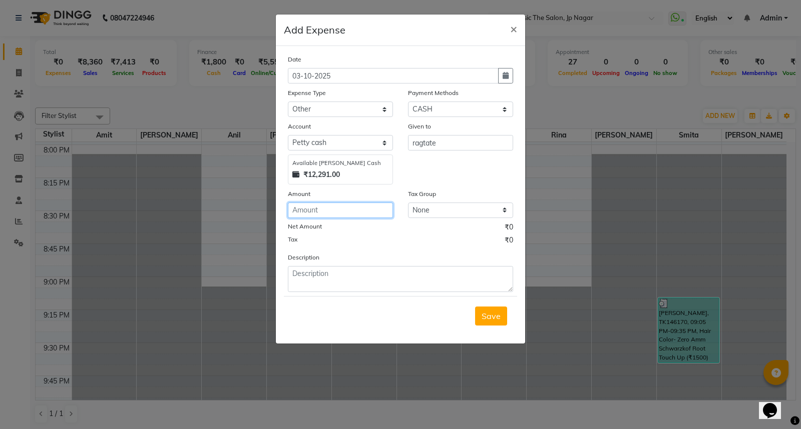
click at [357, 212] on input "number" at bounding box center [340, 211] width 105 height 16
type input "1400"
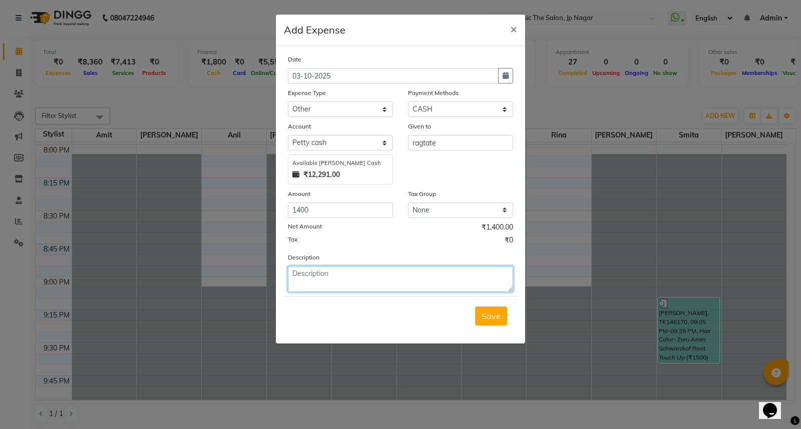
click at [424, 282] on textarea at bounding box center [400, 279] width 225 height 26
type textarea "daily coleection"
click at [491, 323] on button "Save" at bounding box center [491, 316] width 32 height 19
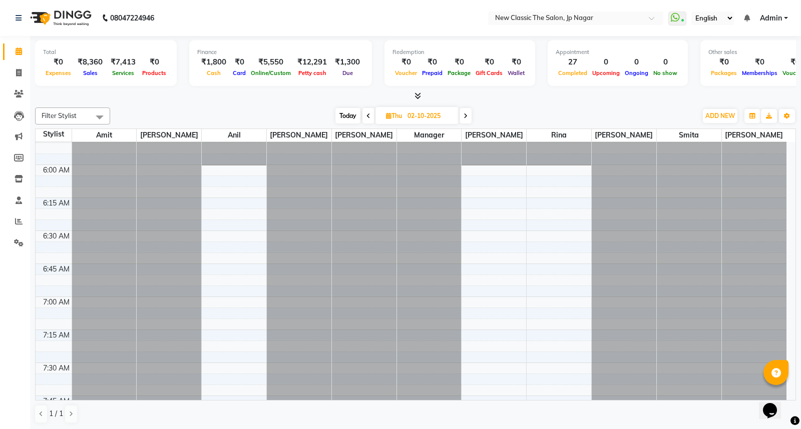
scroll to position [107, 0]
click at [464, 116] on icon at bounding box center [465, 116] width 4 height 6
type input "03-10-2025"
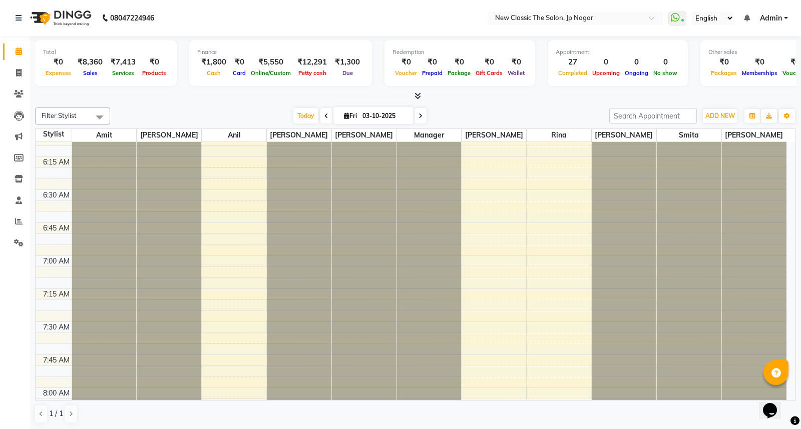
scroll to position [0, 0]
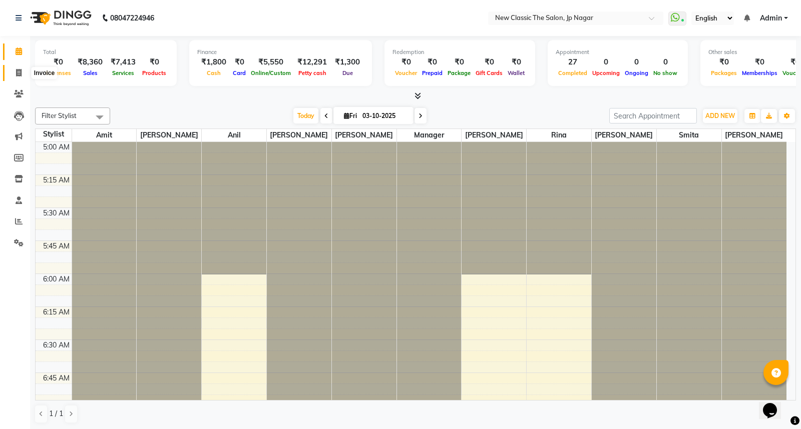
click at [19, 73] on icon at bounding box center [19, 73] width 6 height 8
select select "4678"
select select "service"
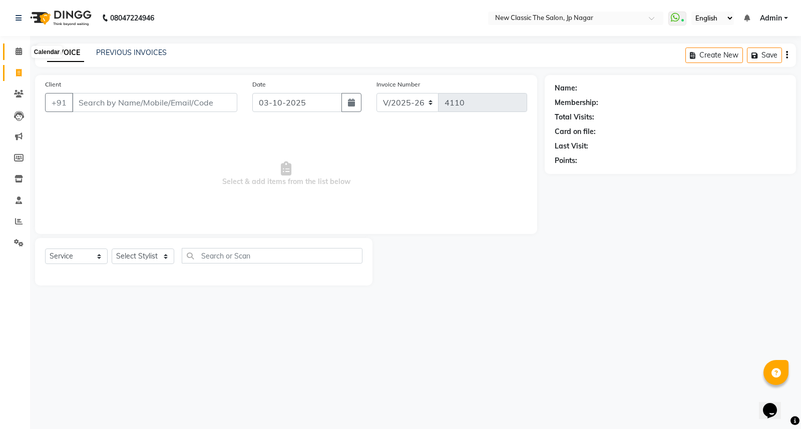
drag, startPoint x: 16, startPoint y: 54, endPoint x: 29, endPoint y: 54, distance: 12.5
click at [17, 54] on icon at bounding box center [19, 52] width 7 height 8
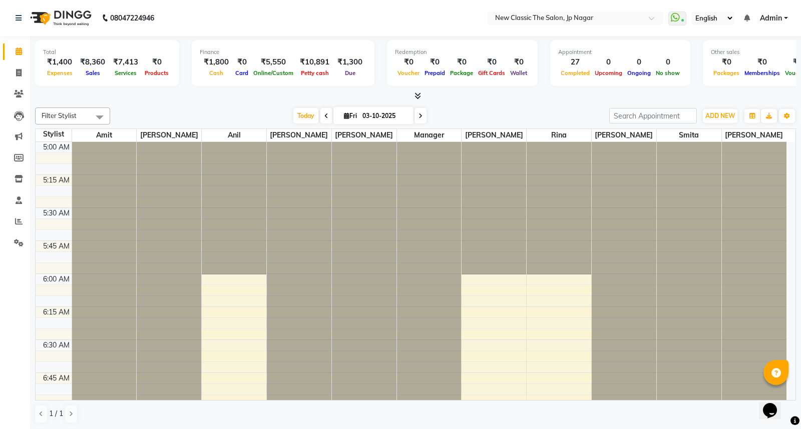
scroll to position [133, 0]
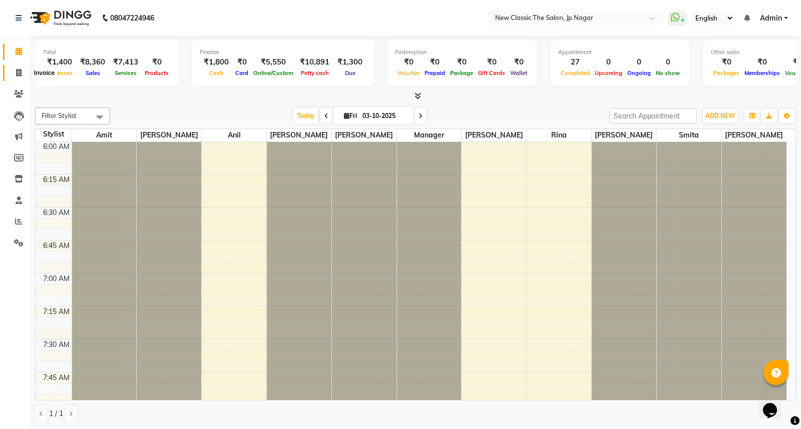
click at [18, 73] on icon at bounding box center [19, 73] width 6 height 8
select select "service"
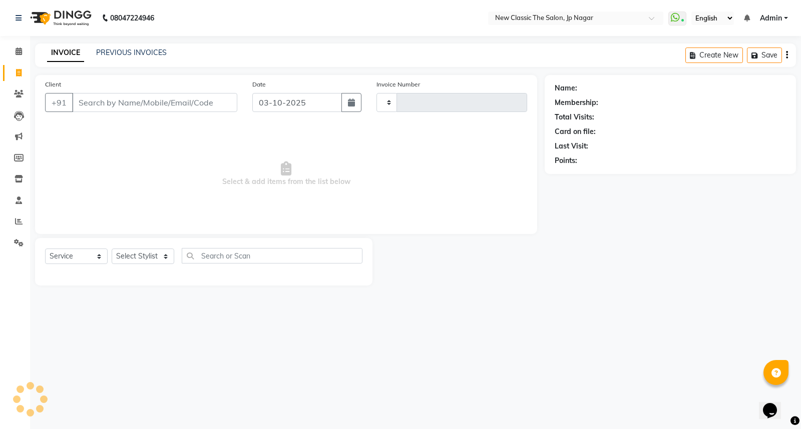
type input "4110"
select select "4678"
click at [114, 53] on link "PREVIOUS INVOICES" at bounding box center [131, 52] width 71 height 9
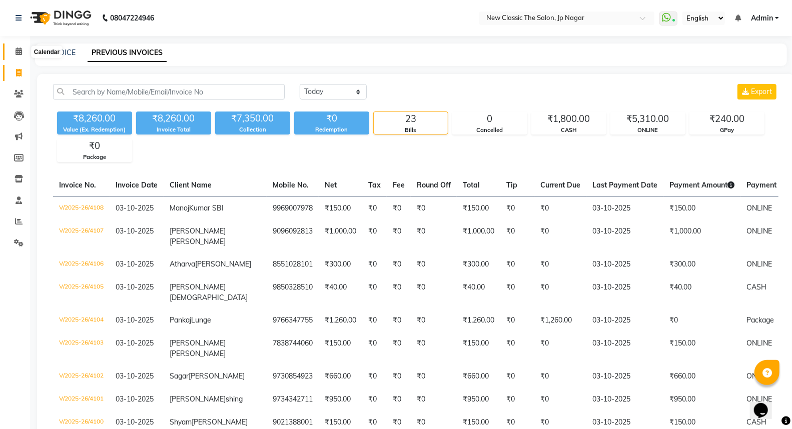
click at [17, 51] on icon at bounding box center [19, 52] width 7 height 8
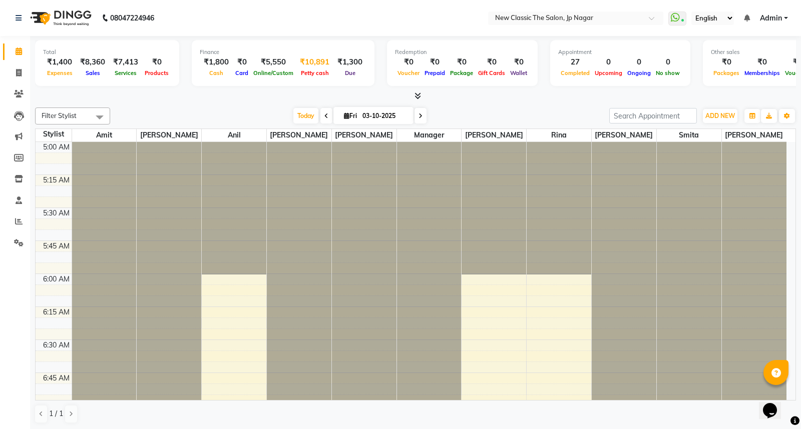
click at [302, 73] on span "Petty cash" at bounding box center [314, 73] width 33 height 7
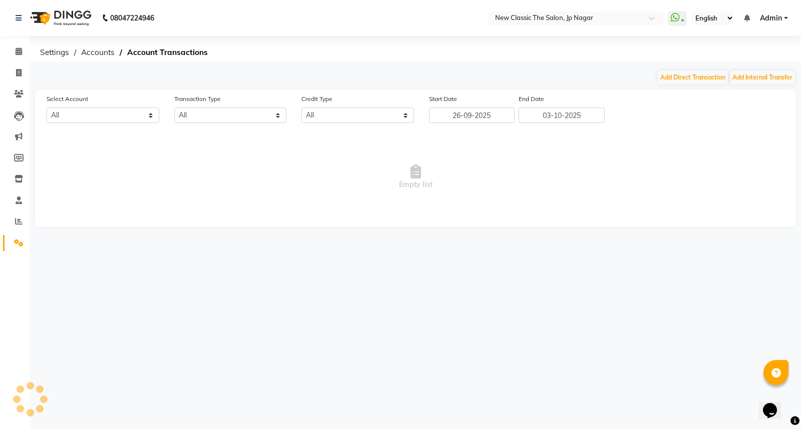
select select "3512"
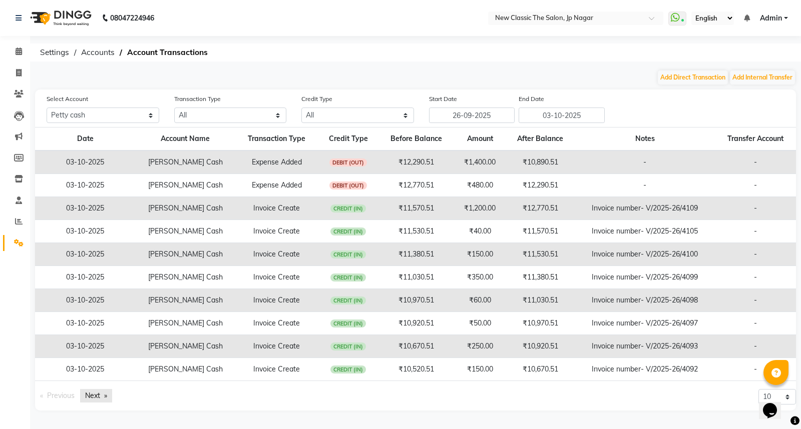
click at [102, 398] on link "Next page" at bounding box center [96, 396] width 32 height 14
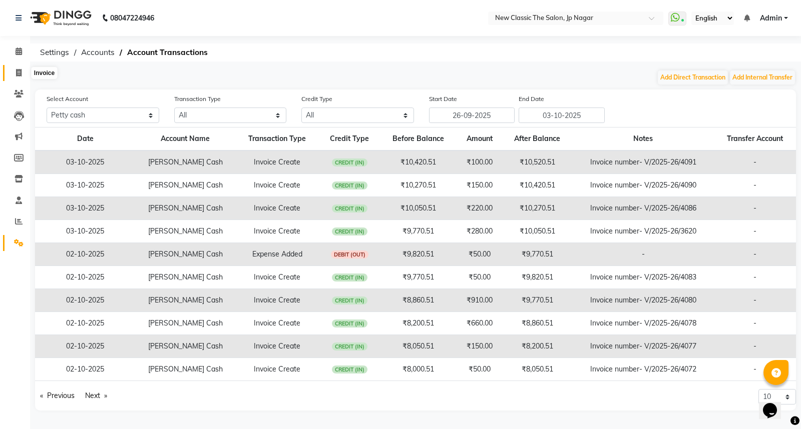
click at [18, 72] on icon at bounding box center [19, 73] width 6 height 8
select select "4678"
select select "service"
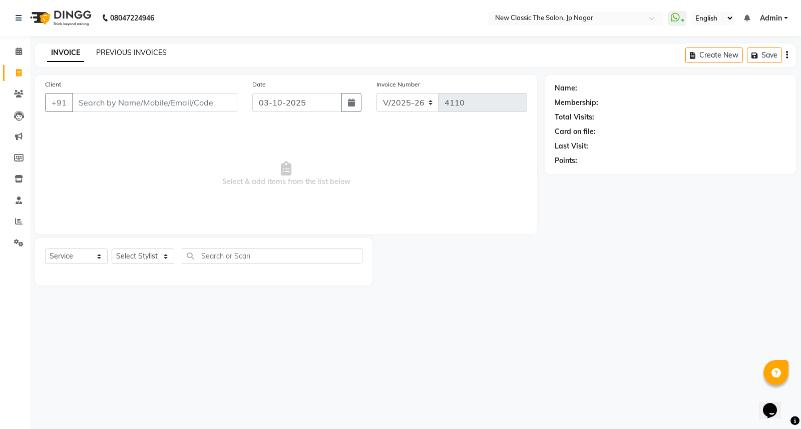
click at [129, 50] on link "PREVIOUS INVOICES" at bounding box center [131, 52] width 71 height 9
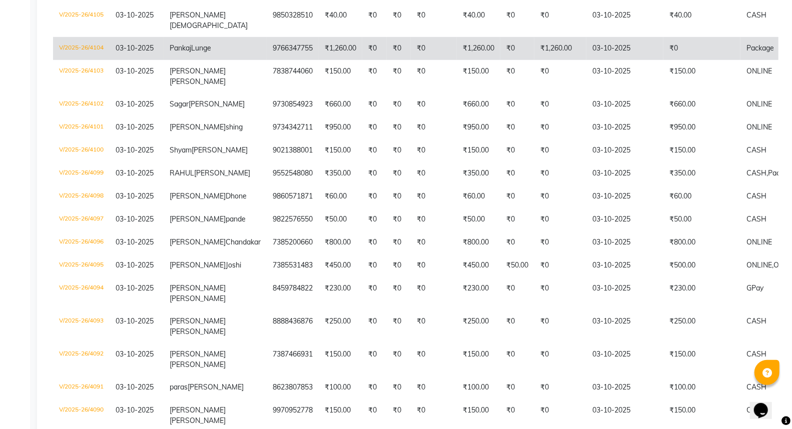
scroll to position [56, 0]
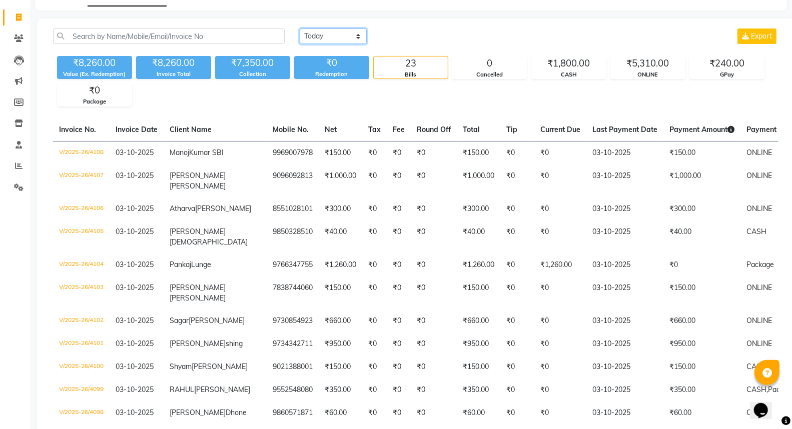
click at [341, 36] on select "[DATE] [DATE] Custom Range" at bounding box center [333, 37] width 67 height 16
select select "[DATE]"
click at [300, 29] on select "[DATE] [DATE] Custom Range" at bounding box center [333, 37] width 67 height 16
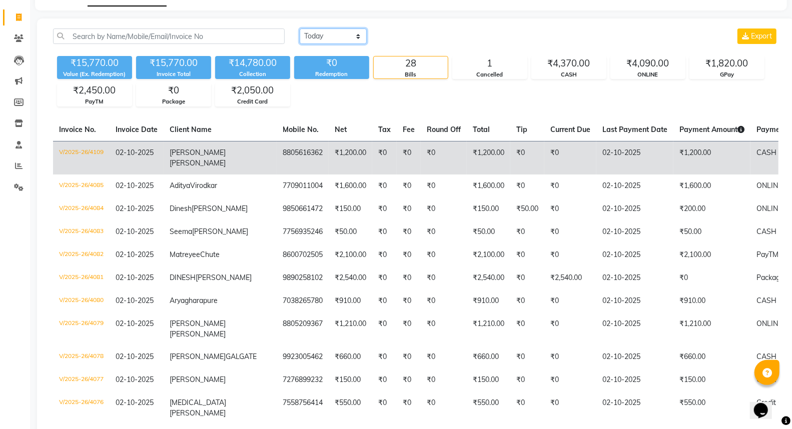
scroll to position [0, 0]
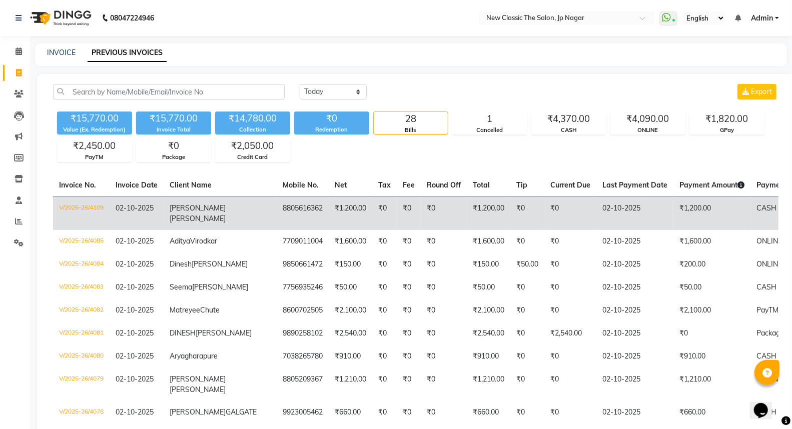
click at [596, 207] on td "02-10-2025" at bounding box center [634, 214] width 77 height 34
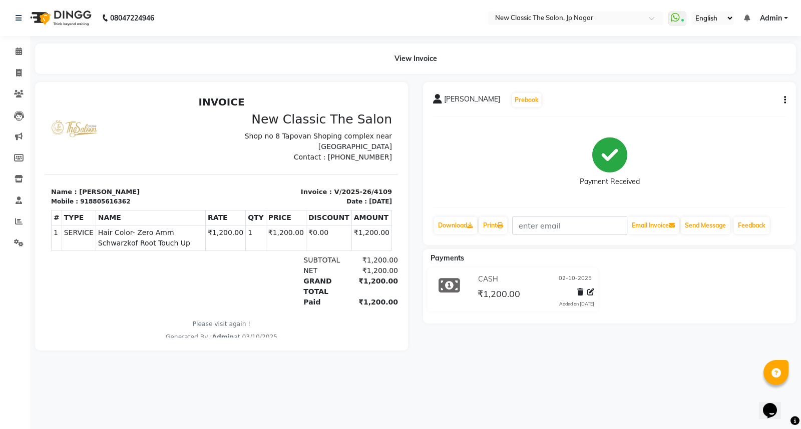
click at [784, 101] on icon "button" at bounding box center [785, 100] width 2 height 1
click at [717, 112] on div "Edit Invoice" at bounding box center [734, 113] width 69 height 13
select select "service"
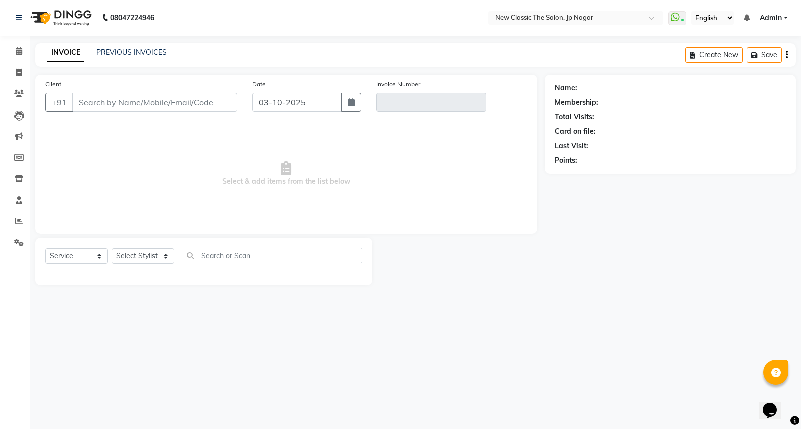
type input "8805616362"
type input "V/2025-26/4109"
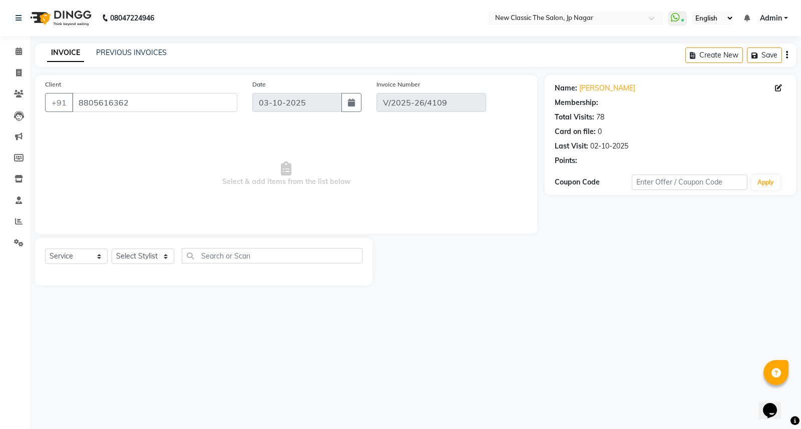
type input "02-10-2025"
select select "select"
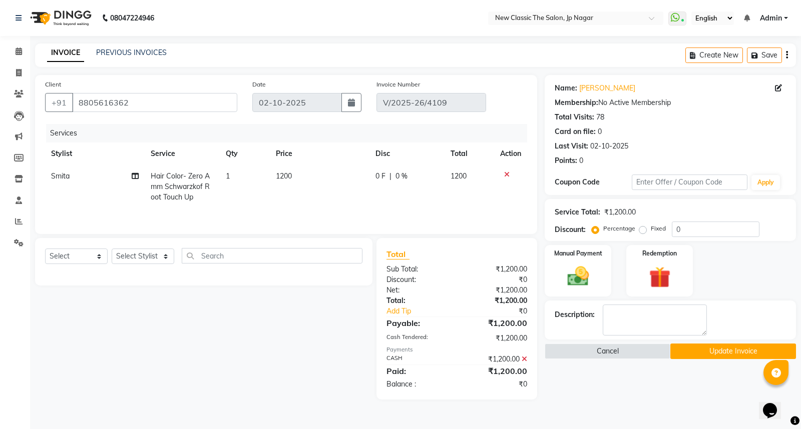
click at [525, 362] on icon at bounding box center [524, 359] width 6 height 7
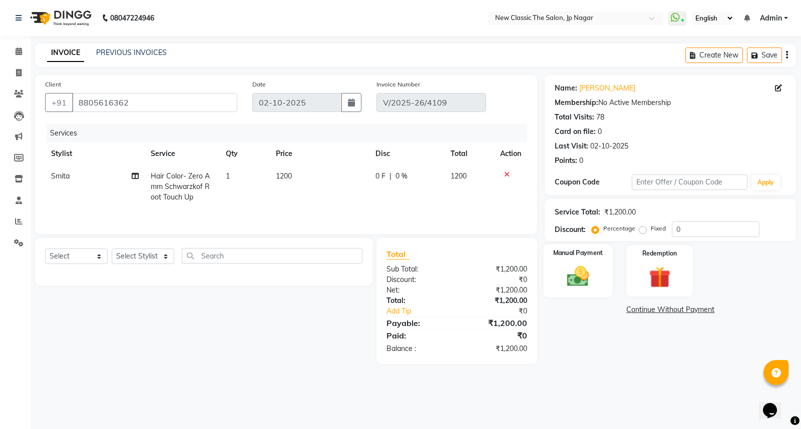
click at [573, 274] on img at bounding box center [578, 277] width 36 height 26
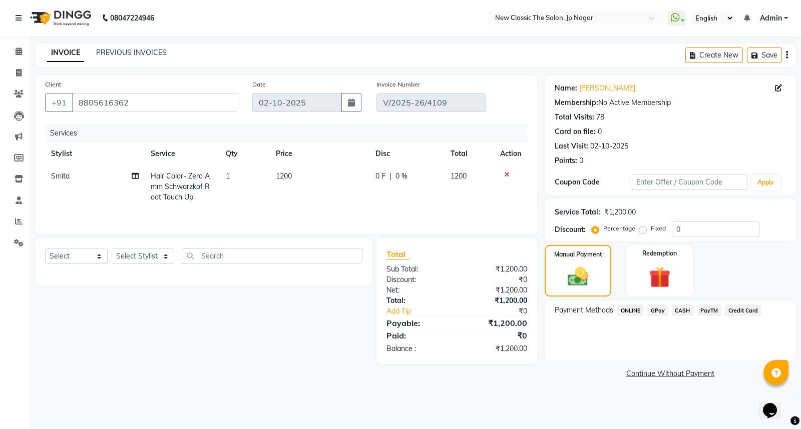
click at [683, 310] on span "CASH" at bounding box center [682, 311] width 22 height 12
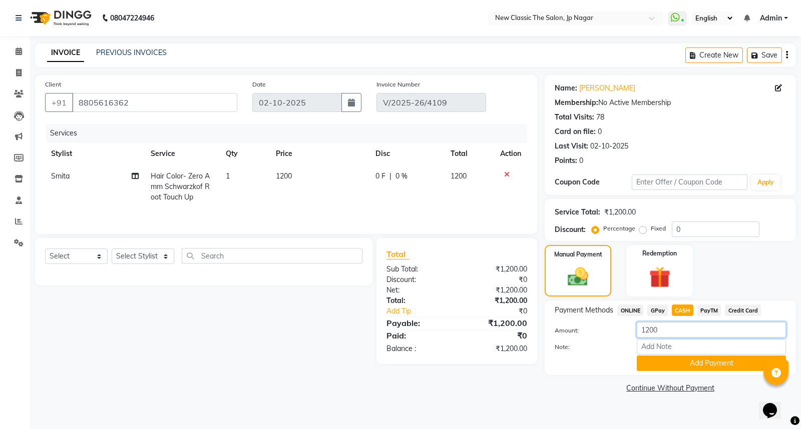
click at [649, 331] on input "1200" at bounding box center [710, 330] width 149 height 16
type input "1000"
click at [663, 365] on button "Add Payment" at bounding box center [710, 364] width 149 height 16
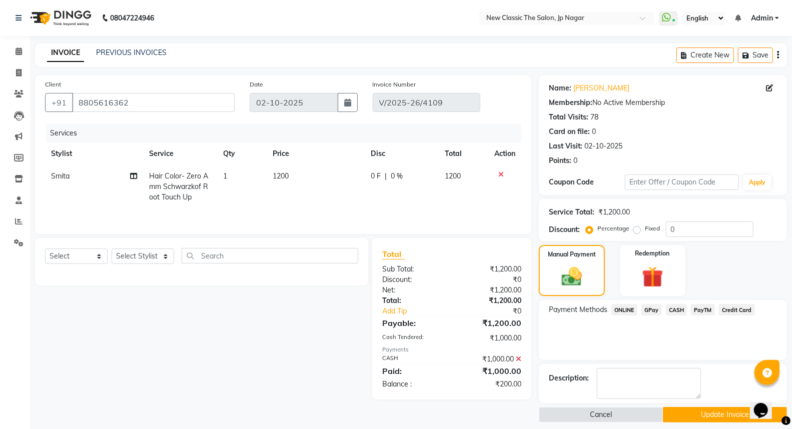
click at [649, 310] on span "GPay" at bounding box center [651, 310] width 21 height 12
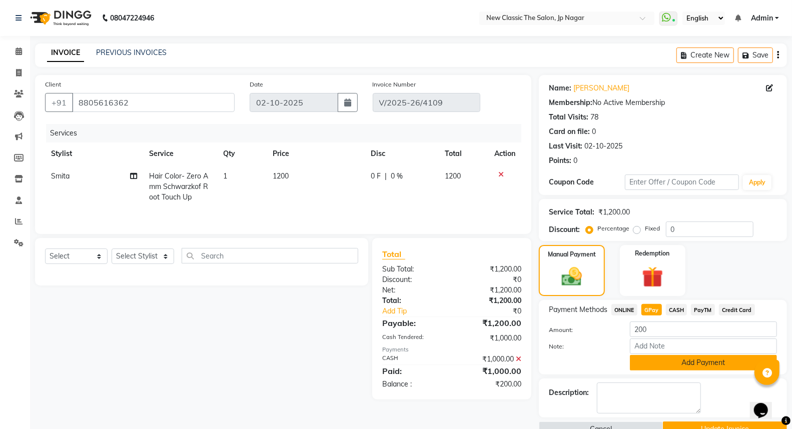
click at [643, 367] on button "Add Payment" at bounding box center [703, 363] width 147 height 16
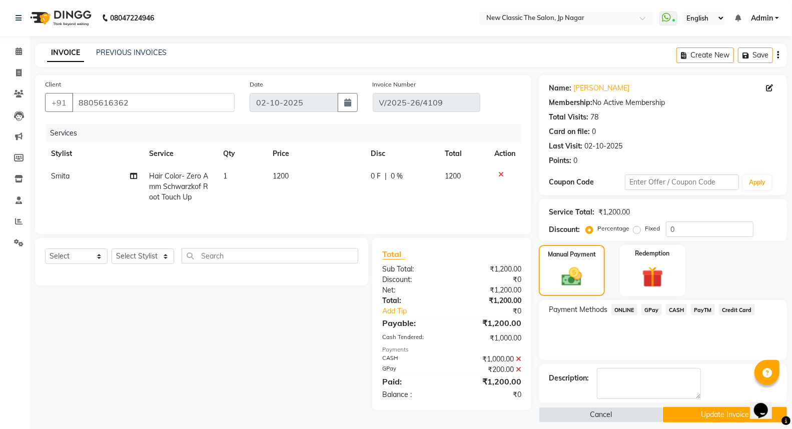
click at [677, 419] on button "Update Invoice" at bounding box center [725, 415] width 124 height 16
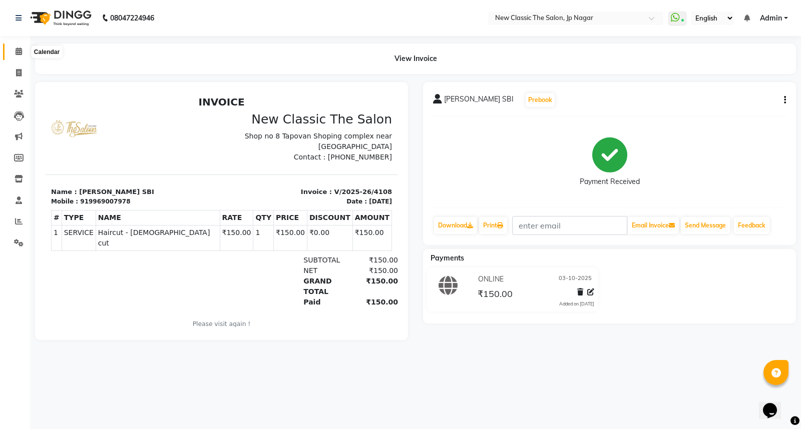
drag, startPoint x: 16, startPoint y: 49, endPoint x: 25, endPoint y: 62, distance: 16.1
click at [16, 49] on icon at bounding box center [19, 52] width 7 height 8
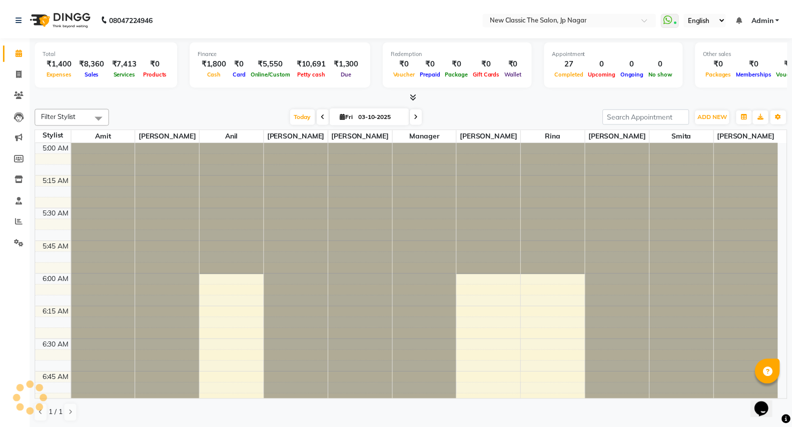
scroll to position [133, 0]
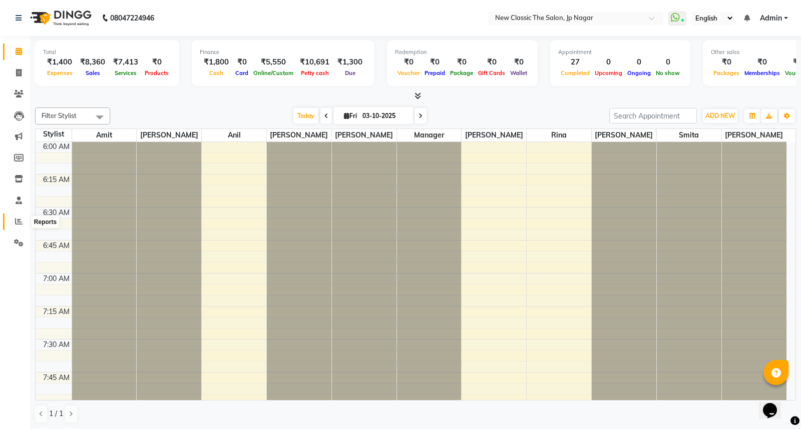
click at [19, 222] on icon at bounding box center [19, 222] width 8 height 8
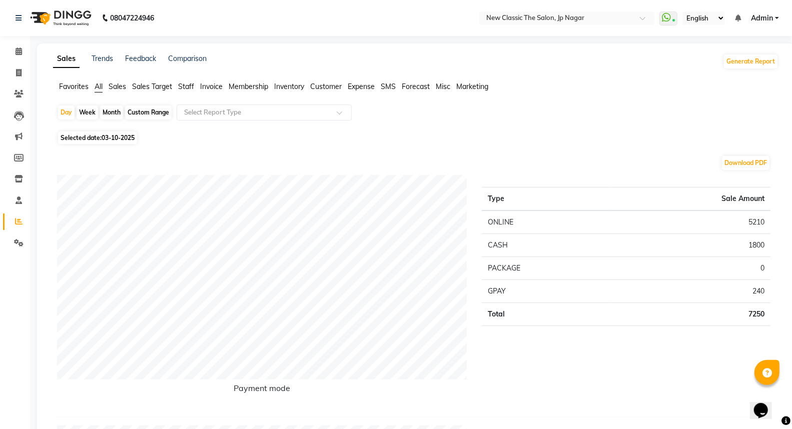
click at [112, 113] on div "Month" at bounding box center [111, 113] width 23 height 14
select select "10"
select select "2025"
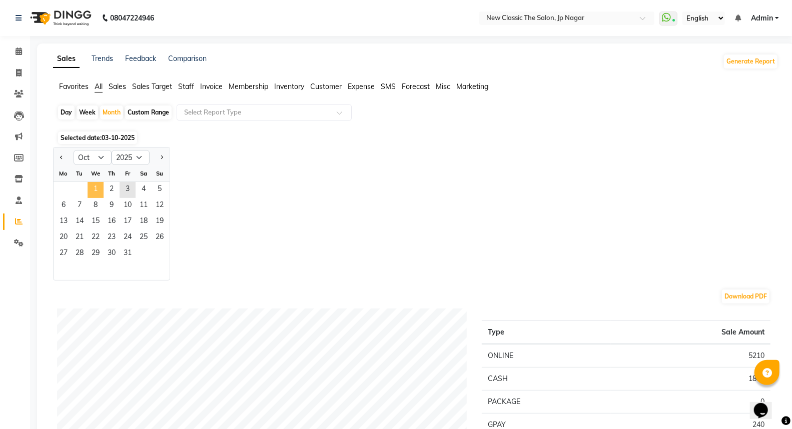
click at [94, 188] on span "1" at bounding box center [96, 190] width 16 height 16
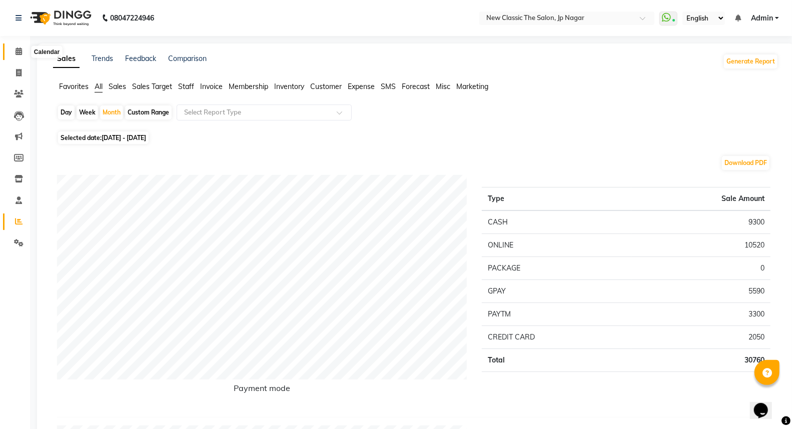
click at [18, 54] on icon at bounding box center [19, 52] width 7 height 8
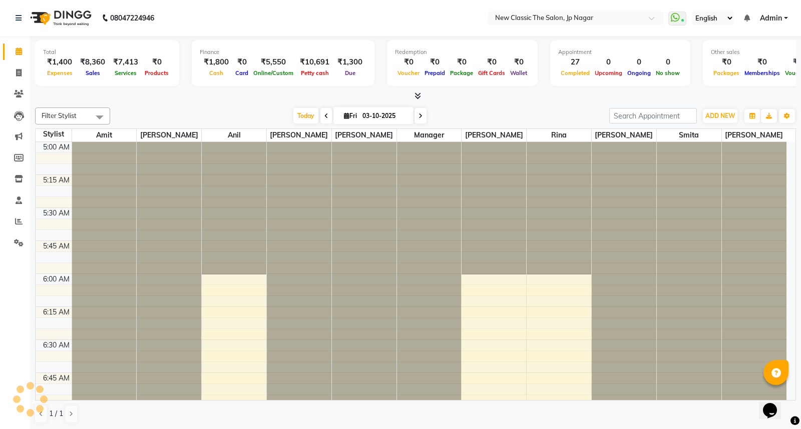
scroll to position [133, 0]
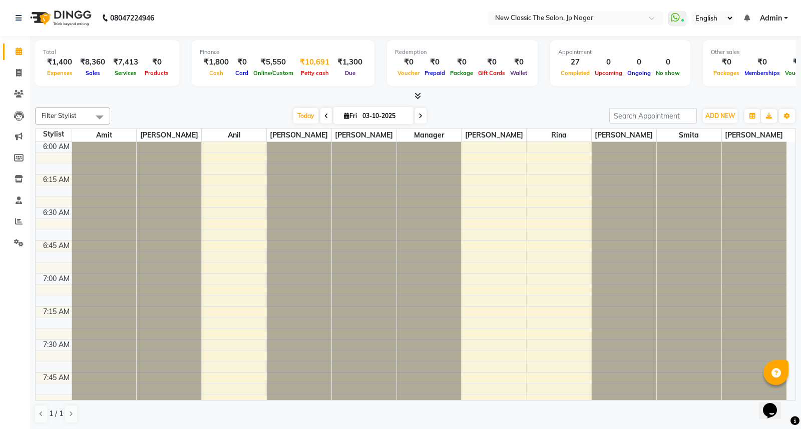
click at [302, 73] on span "Petty cash" at bounding box center [314, 73] width 33 height 7
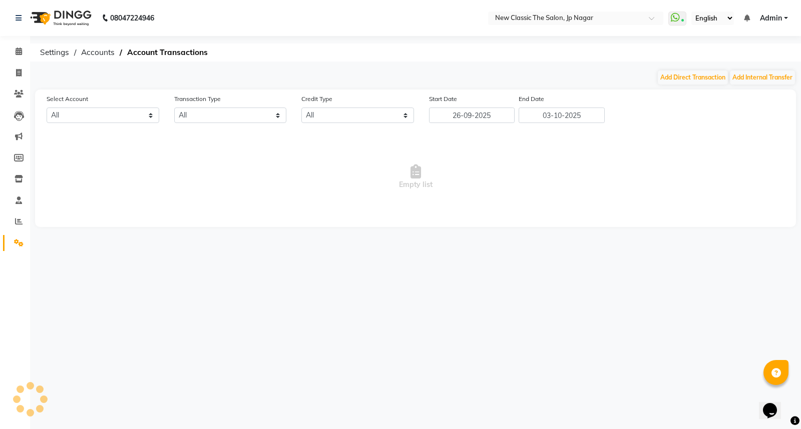
select select "3512"
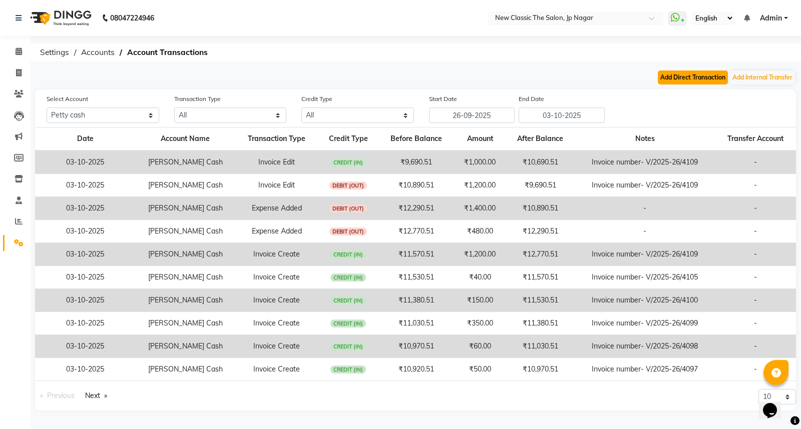
click at [693, 77] on button "Add Direct Transaction" at bounding box center [692, 78] width 70 height 14
select select "direct"
select select "3512"
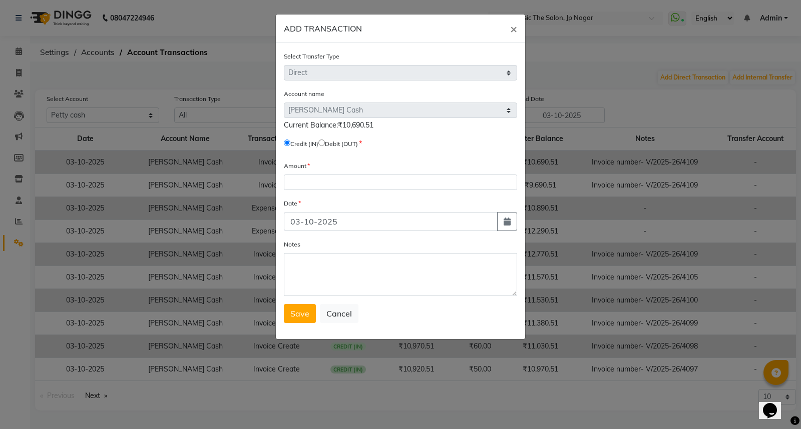
click at [325, 142] on input "radio" at bounding box center [321, 143] width 7 height 7
radio input "true"
click at [343, 185] on input "number" at bounding box center [400, 183] width 233 height 16
type input "8575"
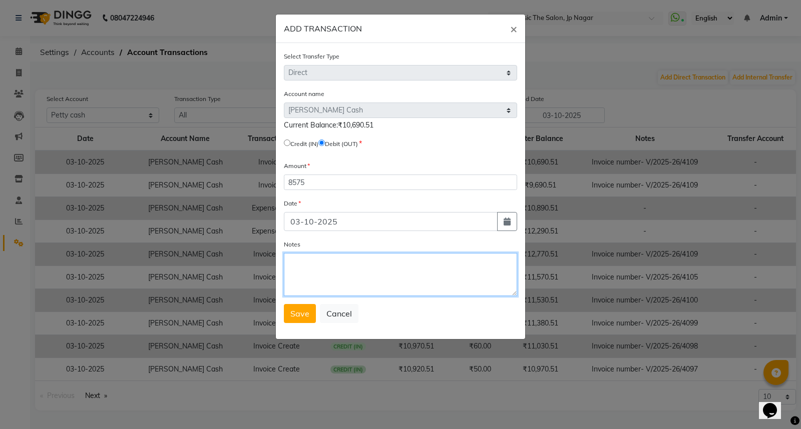
click at [317, 261] on textarea "Notes" at bounding box center [400, 274] width 233 height 43
type textarea "transfer to home"
click at [294, 314] on span "Save" at bounding box center [299, 314] width 19 height 10
